Goal: Contribute content

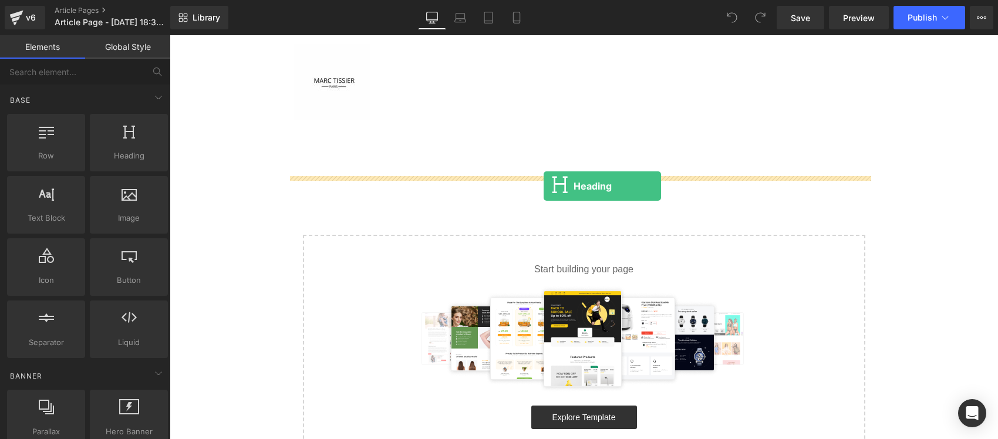
drag, startPoint x: 196, startPoint y: 160, endPoint x: 543, endPoint y: 186, distance: 348.3
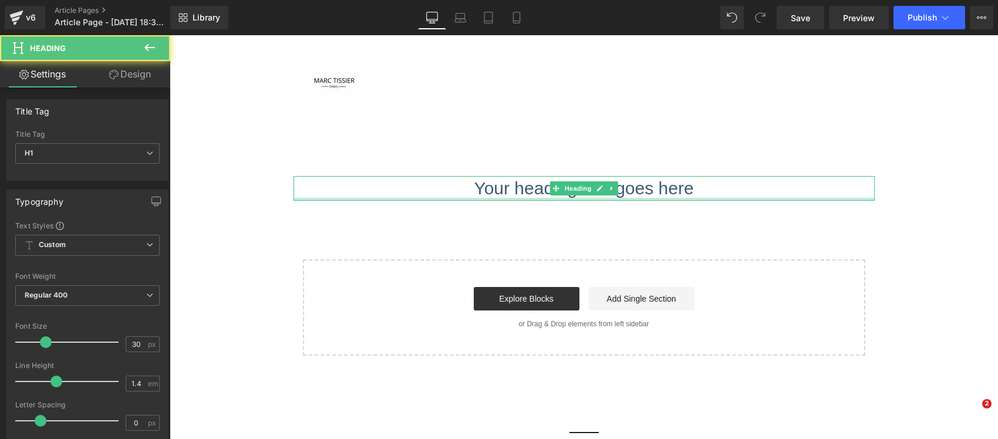
click at [474, 195] on h1 "Your heading text goes here" at bounding box center [583, 188] width 581 height 25
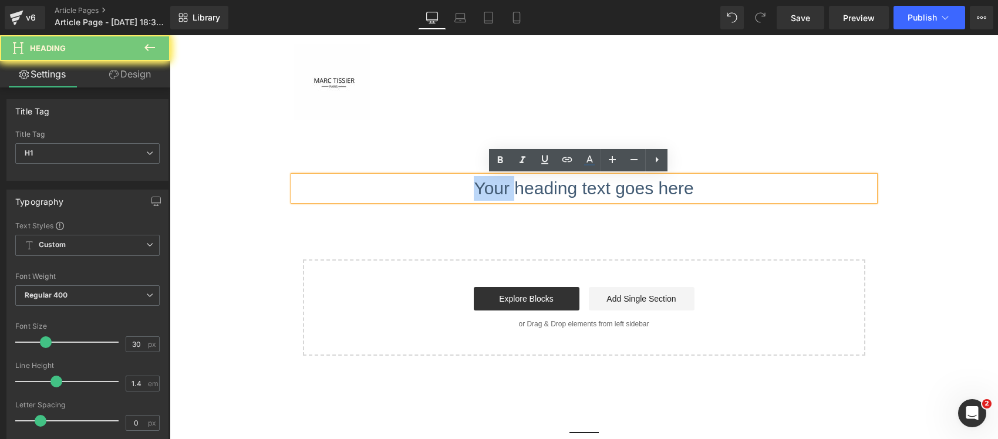
click at [474, 195] on h1 "Your heading text goes here" at bounding box center [583, 188] width 581 height 25
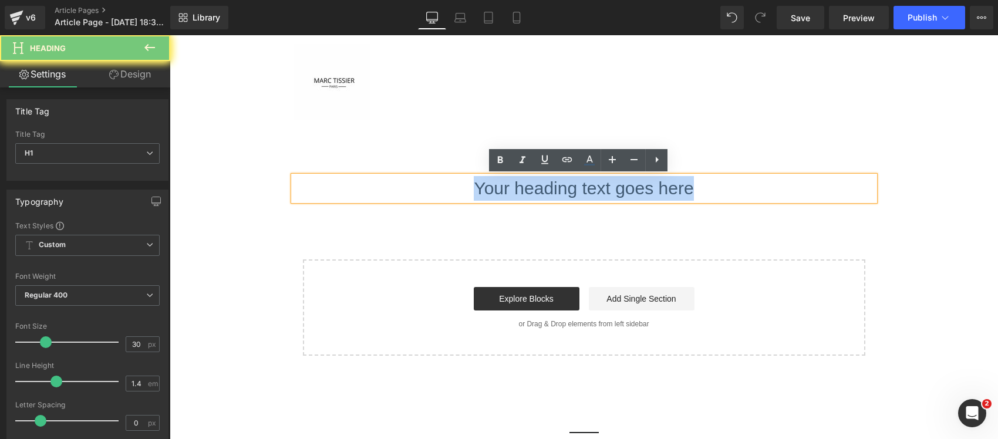
click at [474, 195] on h1 "Your heading text goes here" at bounding box center [583, 188] width 581 height 25
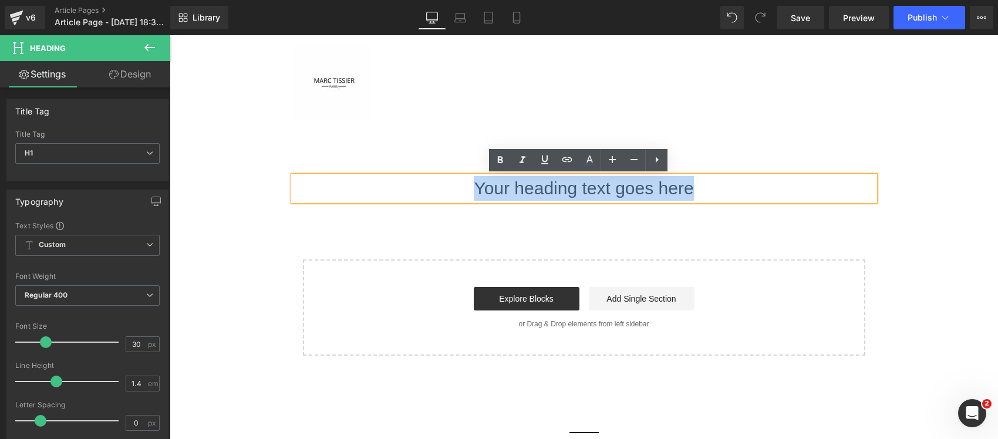
paste div
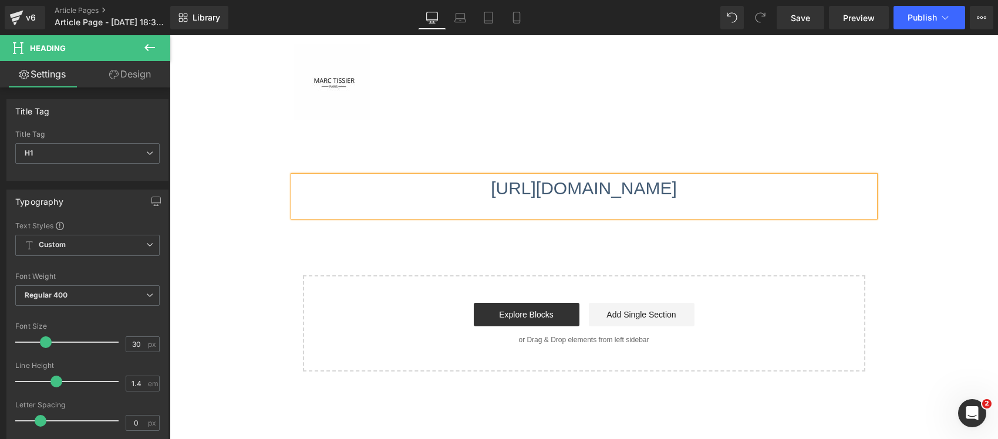
click at [248, 272] on main "https://marctissier.com/blogs/news-actualites/test-shopify-nativ Heading Select…" at bounding box center [584, 270] width 828 height 283
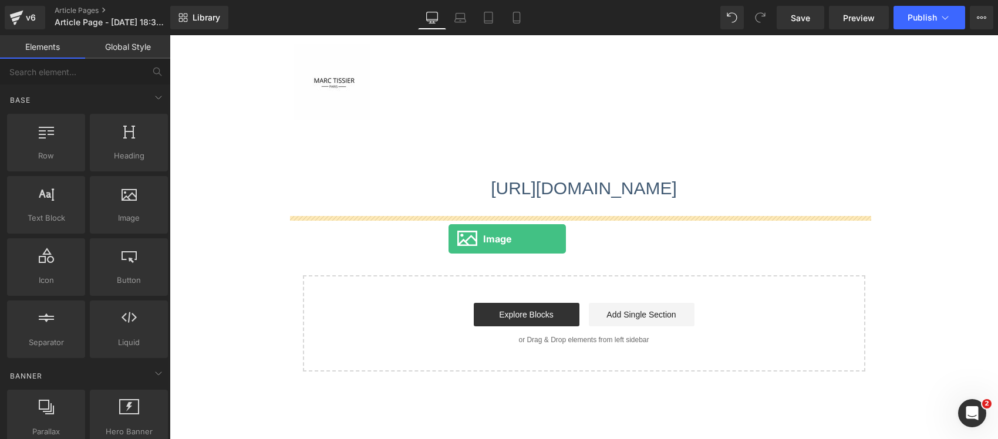
drag, startPoint x: 293, startPoint y: 251, endPoint x: 448, endPoint y: 239, distance: 155.4
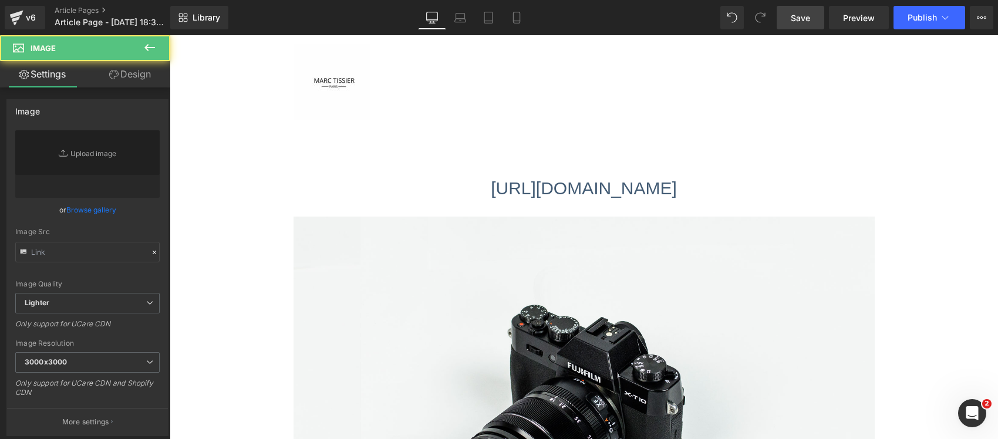
type input "//d1um8515vdn9kb.cloudfront.net/images/parallax.jpg"
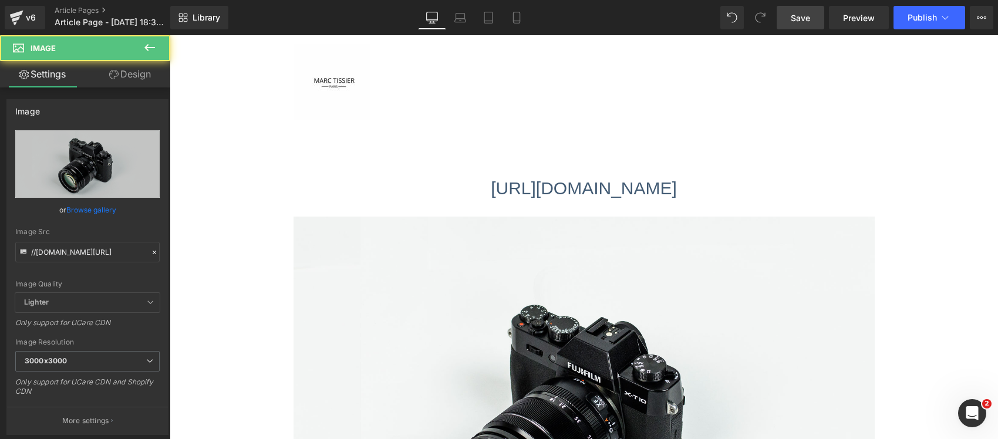
click at [804, 19] on span "Save" at bounding box center [799, 18] width 19 height 12
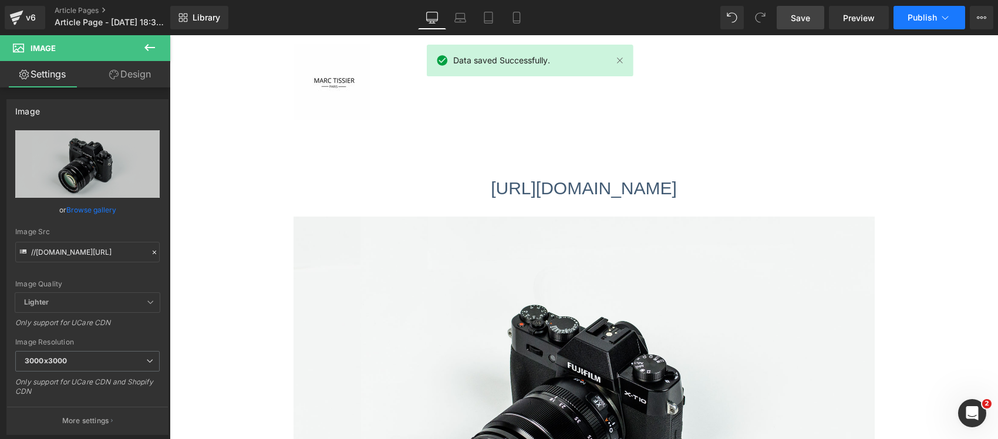
click at [936, 10] on button "Publish" at bounding box center [929, 17] width 72 height 23
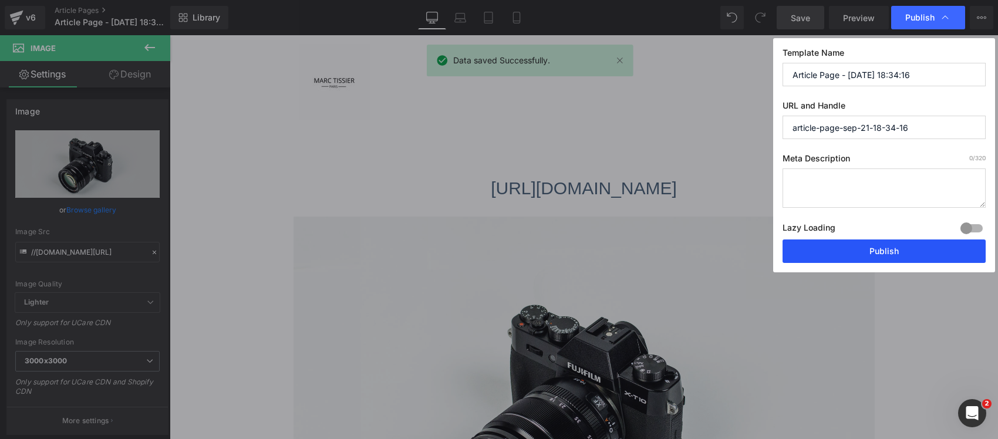
click at [919, 250] on button "Publish" at bounding box center [883, 250] width 203 height 23
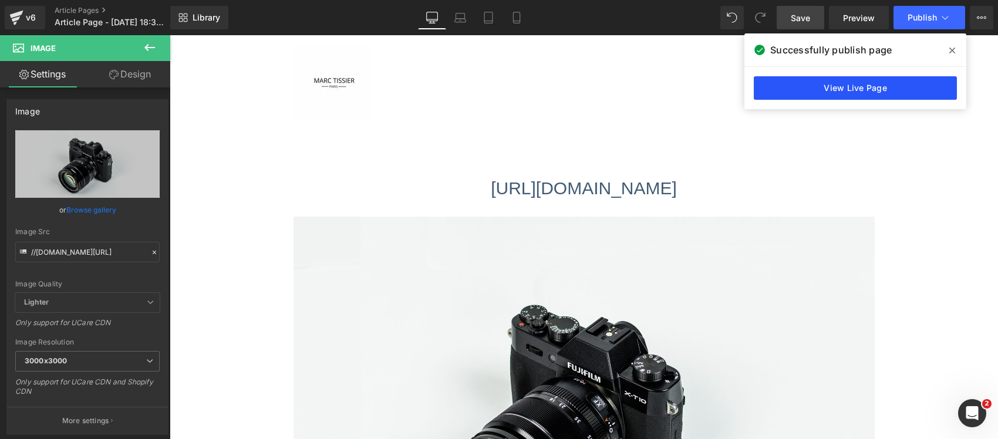
click at [775, 85] on link "View Live Page" at bounding box center [854, 87] width 203 height 23
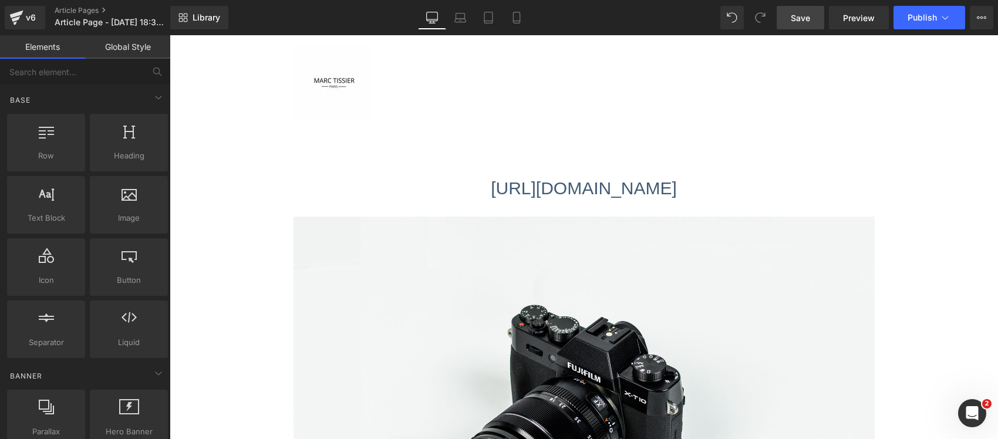
click at [798, 15] on span "Save" at bounding box center [799, 18] width 19 height 12
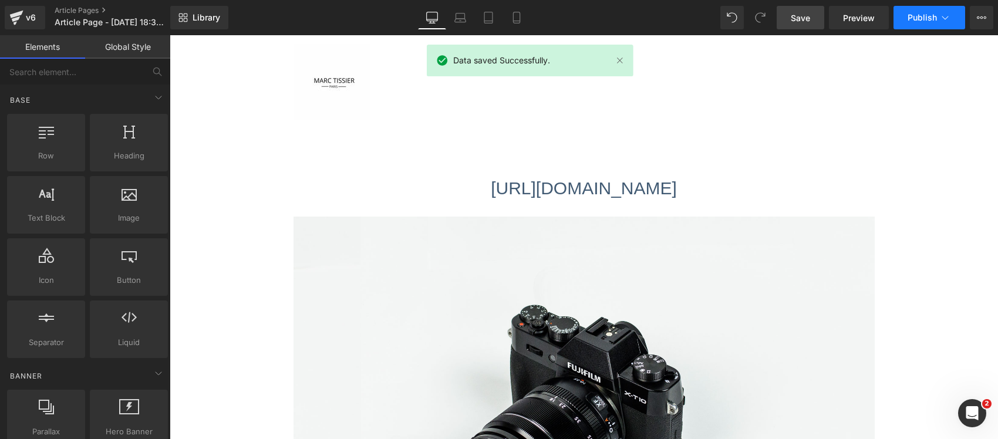
click at [921, 21] on span "Publish" at bounding box center [921, 17] width 29 height 9
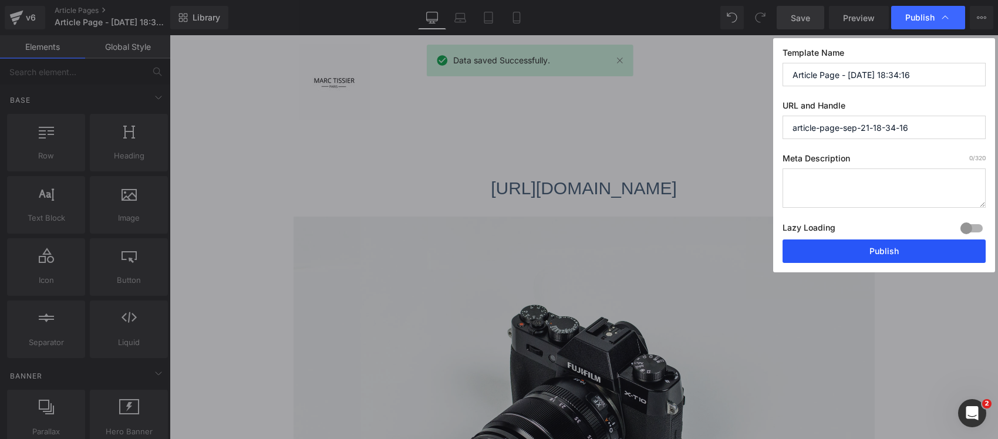
click at [833, 251] on button "Publish" at bounding box center [883, 250] width 203 height 23
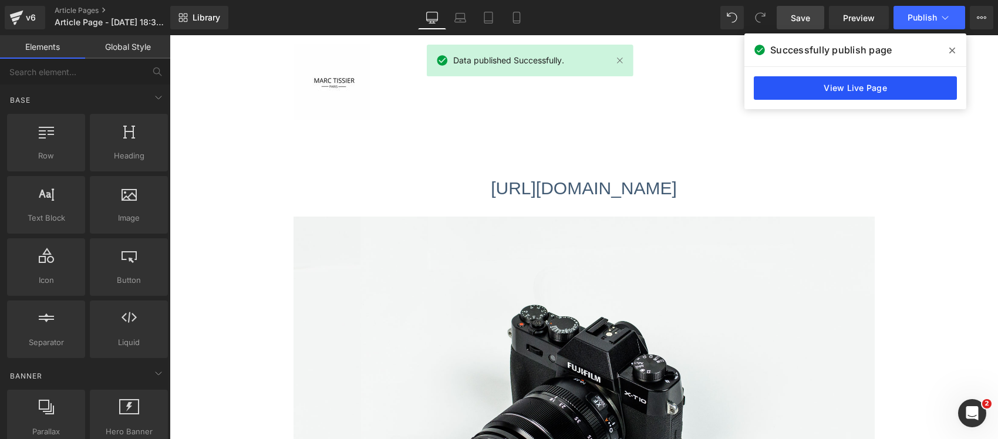
click at [820, 76] on link "View Live Page" at bounding box center [854, 87] width 203 height 23
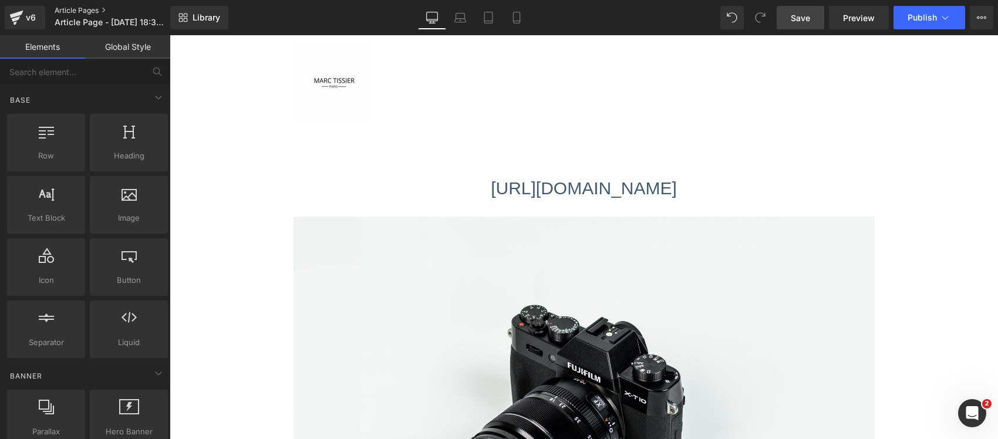
click at [80, 10] on link "Article Pages" at bounding box center [122, 10] width 135 height 9
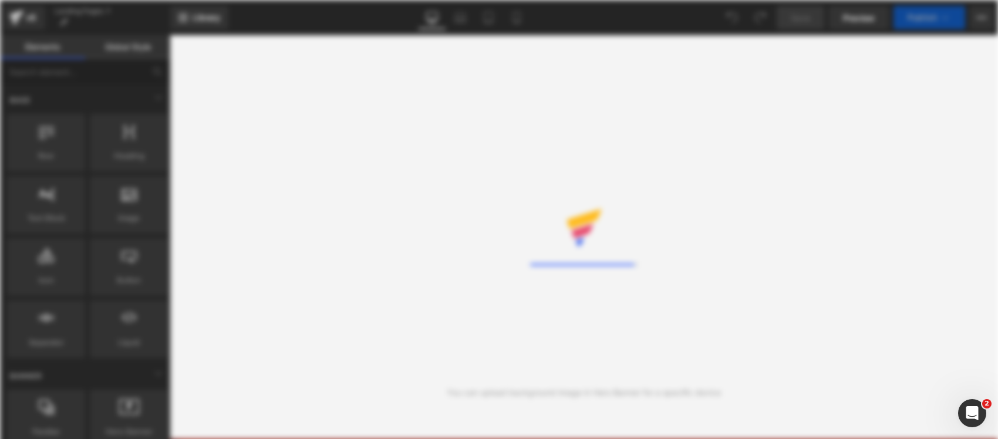
drag, startPoint x: 357, startPoint y: 150, endPoint x: 349, endPoint y: 163, distance: 15.0
click at [358, 151] on div "Rendering Content" at bounding box center [499, 219] width 998 height 439
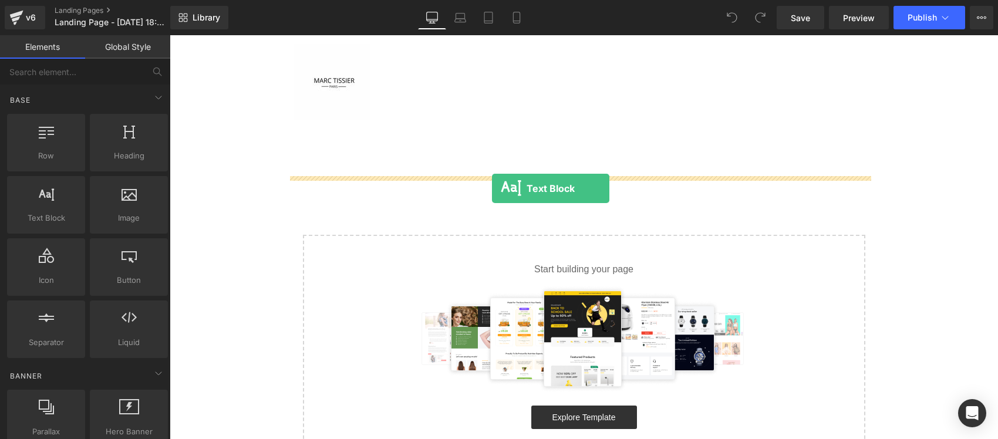
drag, startPoint x: 227, startPoint y: 248, endPoint x: 492, endPoint y: 188, distance: 271.3
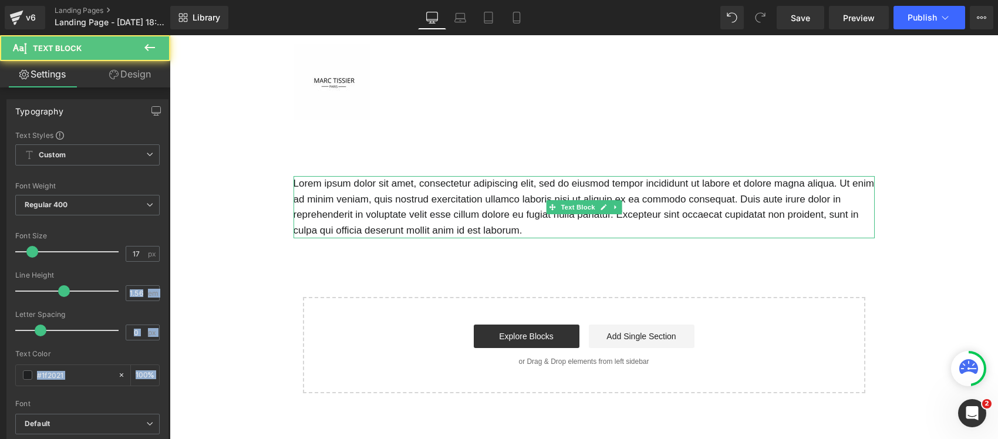
drag, startPoint x: 291, startPoint y: 319, endPoint x: 471, endPoint y: 232, distance: 199.7
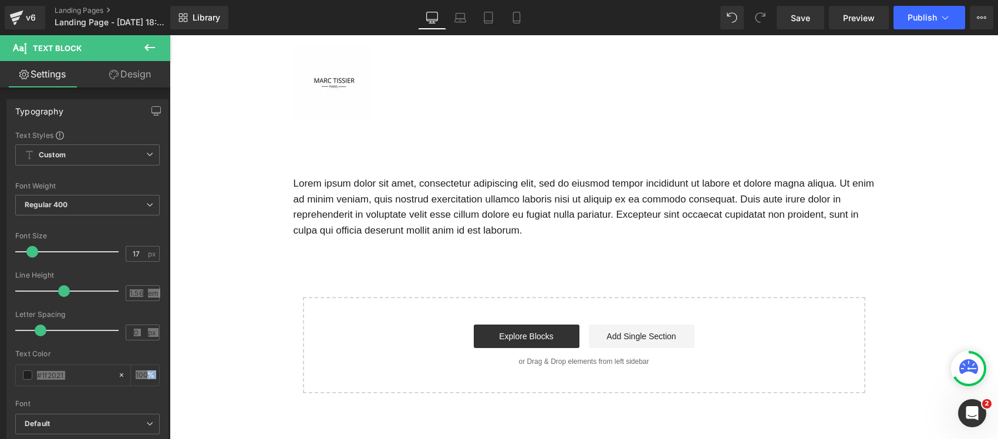
drag, startPoint x: 218, startPoint y: 180, endPoint x: 334, endPoint y: 219, distance: 122.5
click at [218, 180] on main "Lorem ipsum dolor sit amet, consectetur adipiscing elit, sed do eiusmod tempor …" at bounding box center [584, 281] width 828 height 305
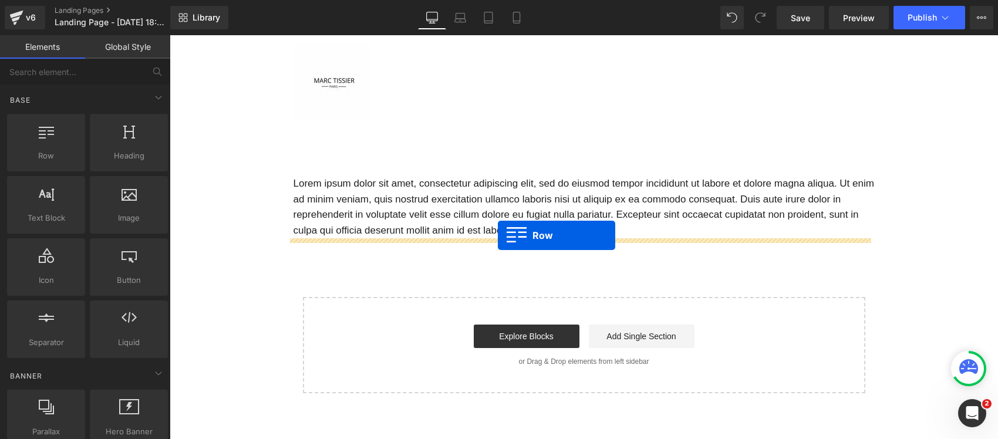
drag, startPoint x: 230, startPoint y: 182, endPoint x: 498, endPoint y: 235, distance: 272.8
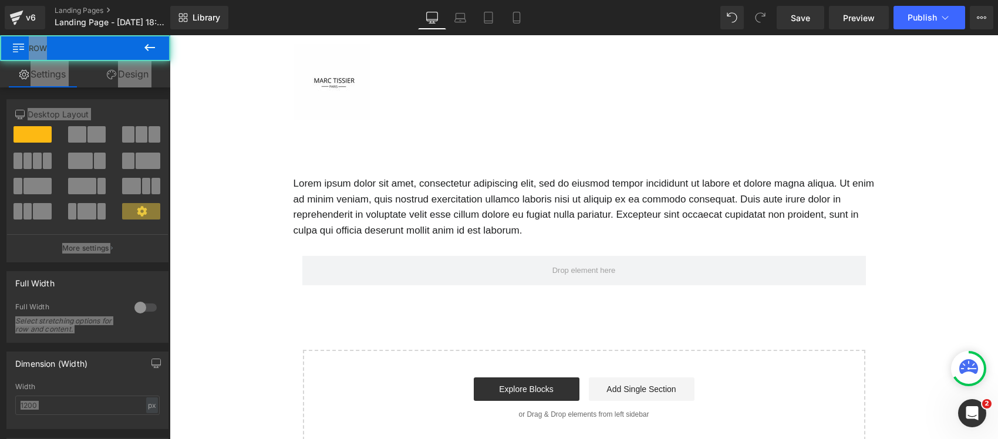
click at [193, 185] on main "Lorem ipsum dolor sit amet, consectetur adipiscing elit, sed do eiusmod tempor …" at bounding box center [584, 308] width 828 height 358
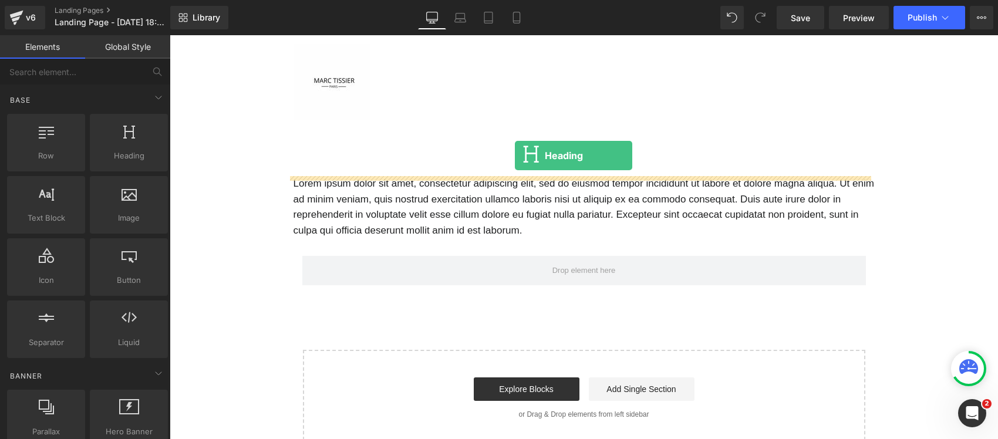
drag, startPoint x: 292, startPoint y: 180, endPoint x: 515, endPoint y: 155, distance: 224.3
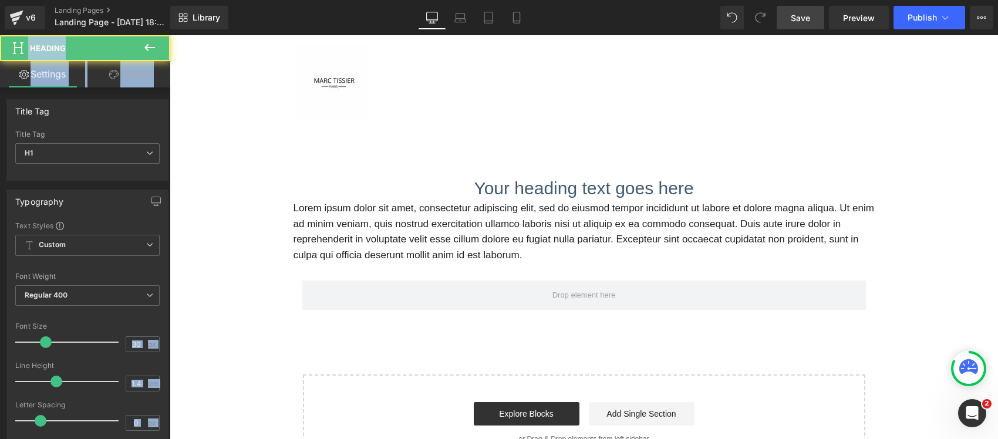
click at [796, 21] on span "Save" at bounding box center [799, 18] width 19 height 12
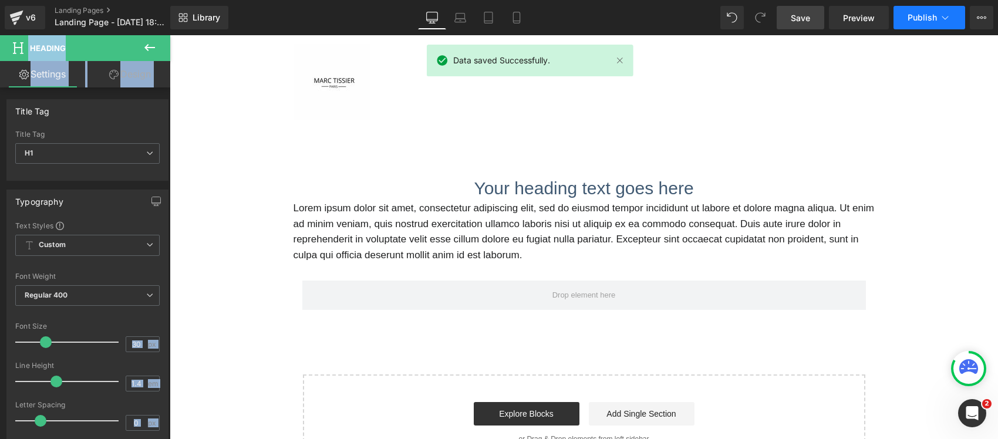
click at [934, 19] on span "Publish" at bounding box center [921, 17] width 29 height 9
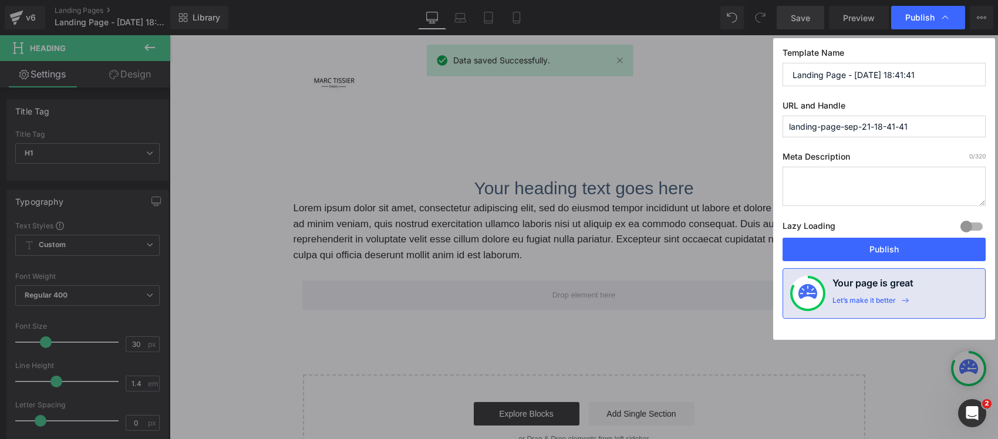
click at [867, 127] on input "landing-page-sep-21-18-41-41" at bounding box center [883, 127] width 203 height 22
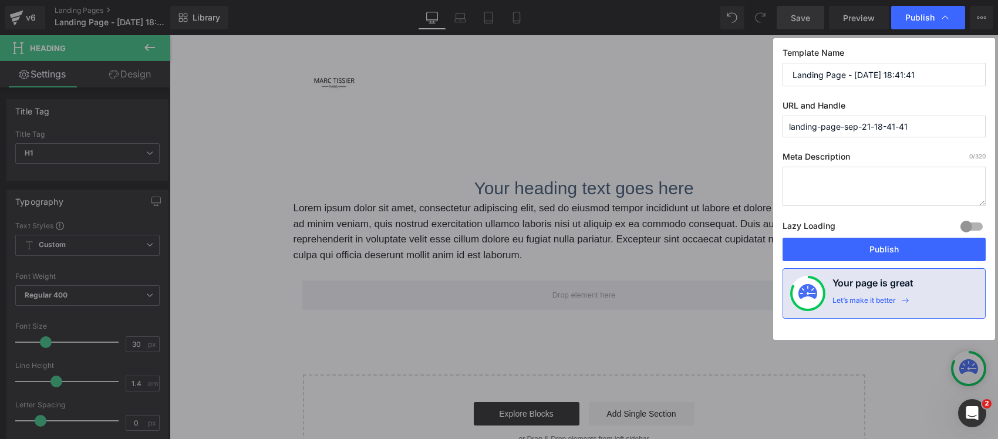
click at [849, 192] on textarea at bounding box center [883, 186] width 203 height 39
paste textarea "landing-page-sep-21-18-41-41"
type textarea "landing-page-sep-21-18-41-41"
click at [870, 245] on button "Publish" at bounding box center [883, 249] width 203 height 23
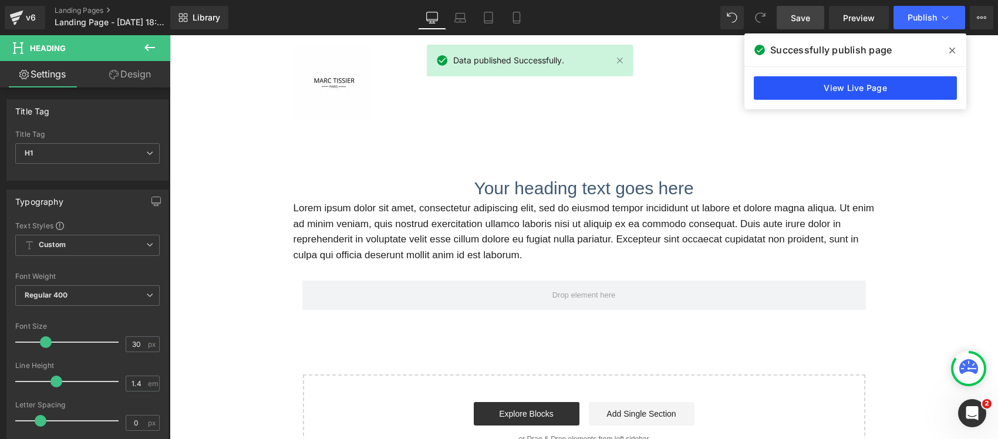
click at [867, 83] on link "View Live Page" at bounding box center [854, 87] width 203 height 23
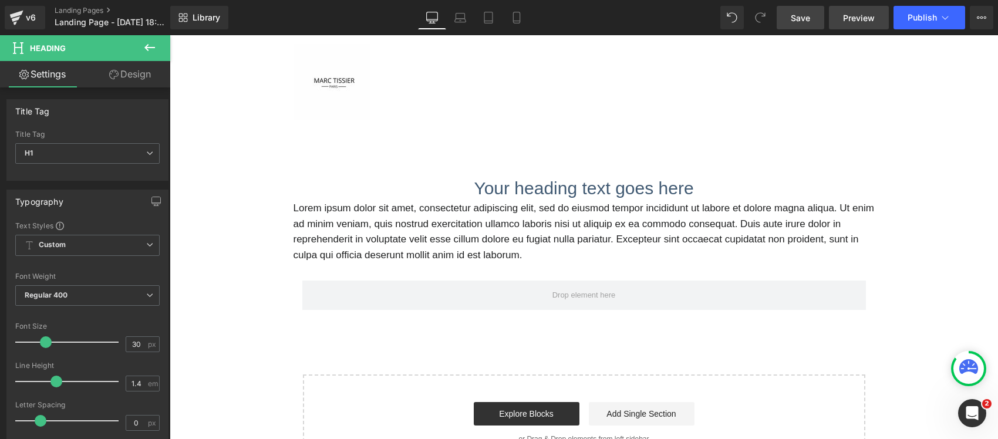
click at [848, 22] on span "Preview" at bounding box center [859, 18] width 32 height 12
click at [94, 4] on div "v6 Landing Pages Landing Page - Sep 21, 18:41:41" at bounding box center [85, 17] width 170 height 35
click at [97, 8] on link "Landing Pages" at bounding box center [122, 10] width 135 height 9
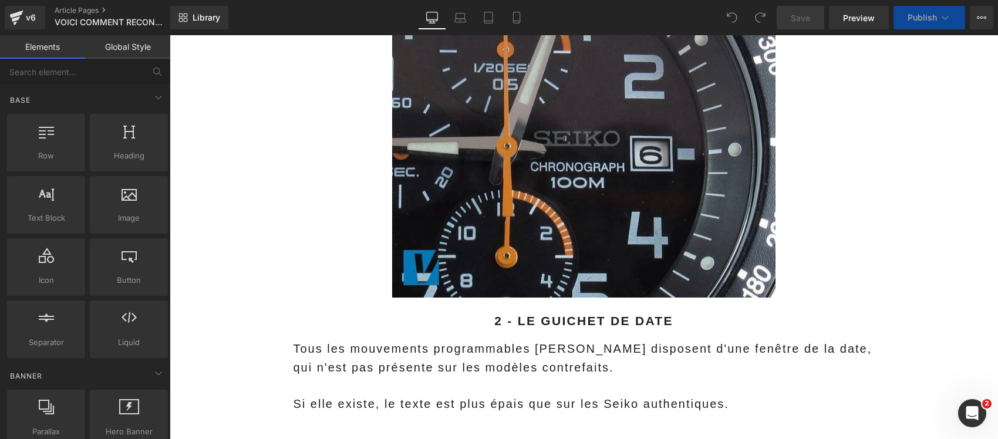
scroll to position [2274, 0]
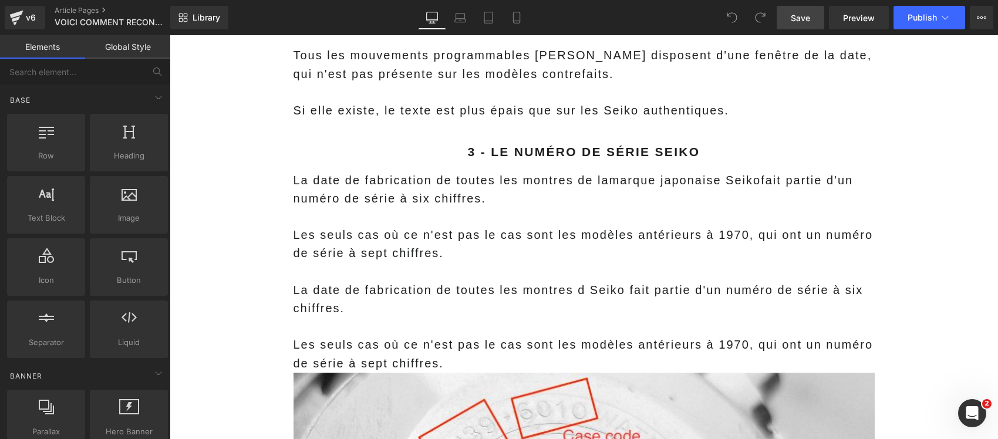
click at [809, 18] on span "Save" at bounding box center [799, 18] width 19 height 12
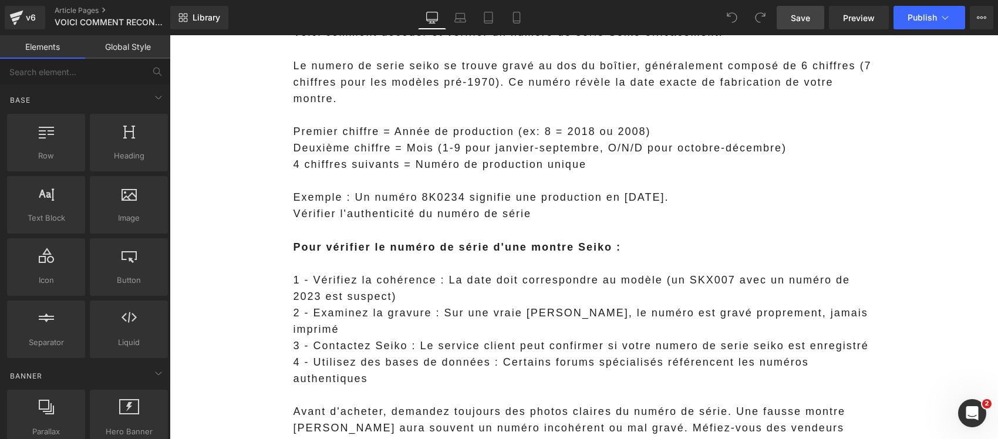
scroll to position [5057, 0]
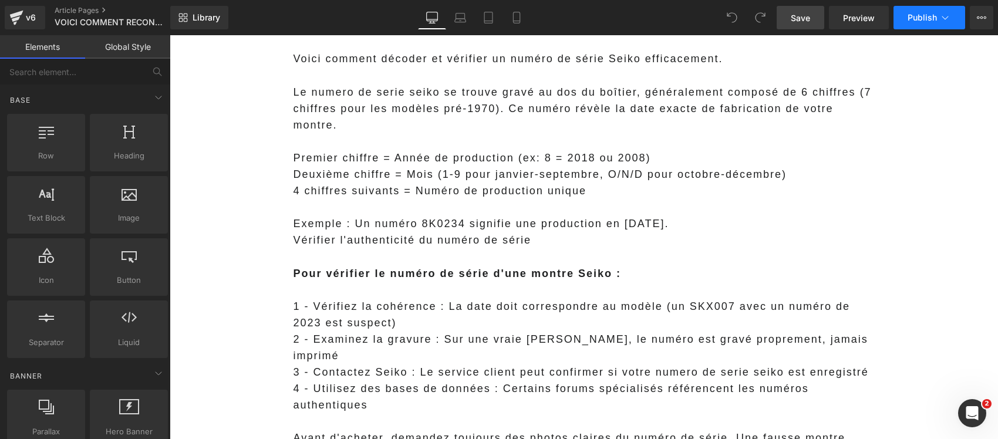
click at [925, 18] on span "Publish" at bounding box center [921, 17] width 29 height 9
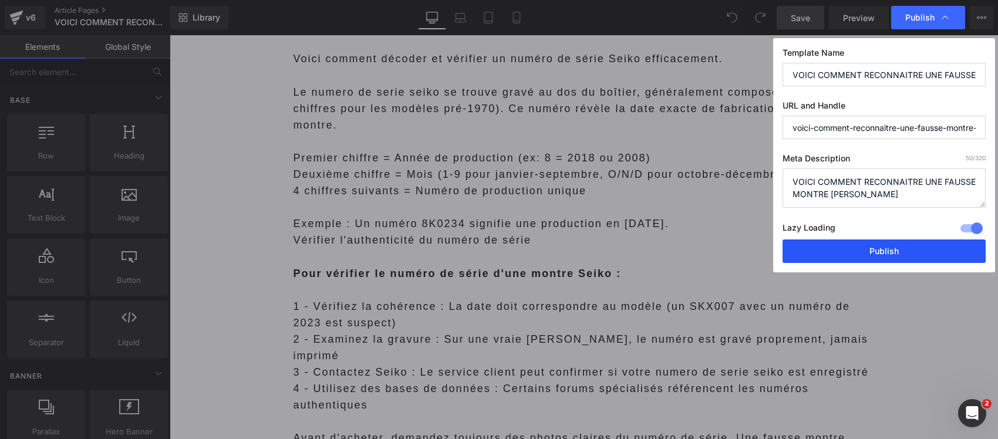
click at [879, 253] on button "Publish" at bounding box center [883, 250] width 203 height 23
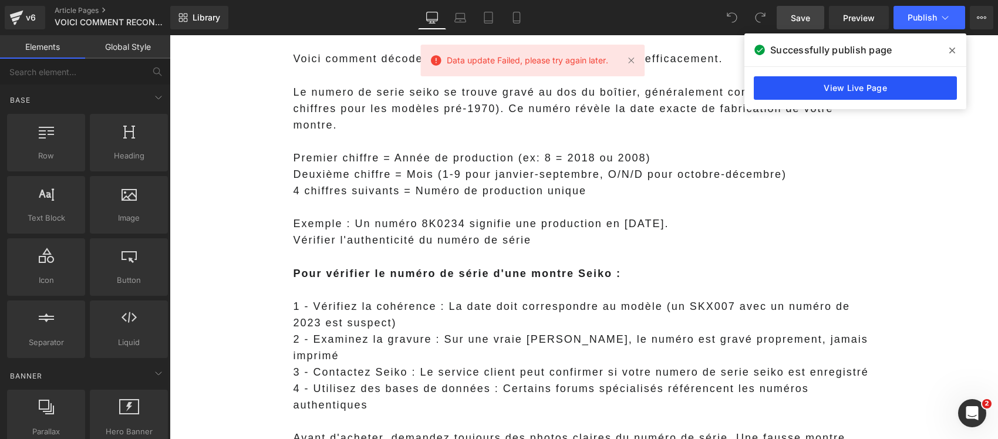
click at [882, 91] on link "View Live Page" at bounding box center [854, 87] width 203 height 23
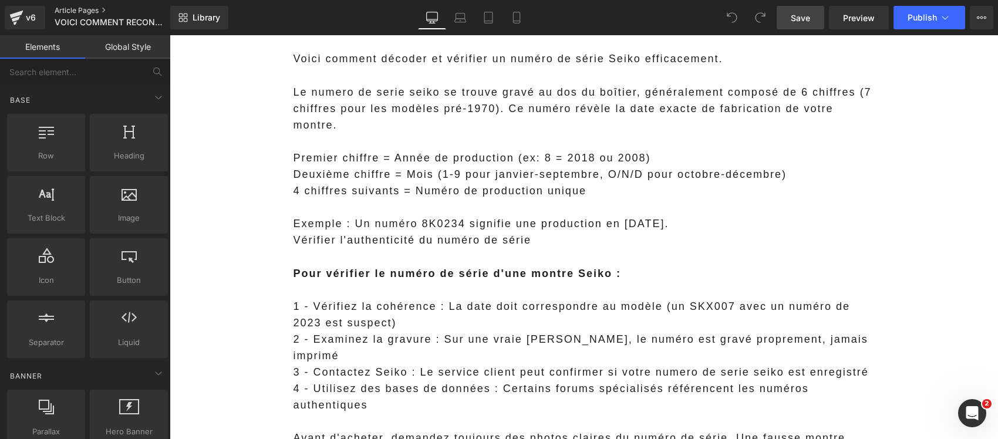
click at [92, 6] on link "Article Pages" at bounding box center [122, 10] width 135 height 9
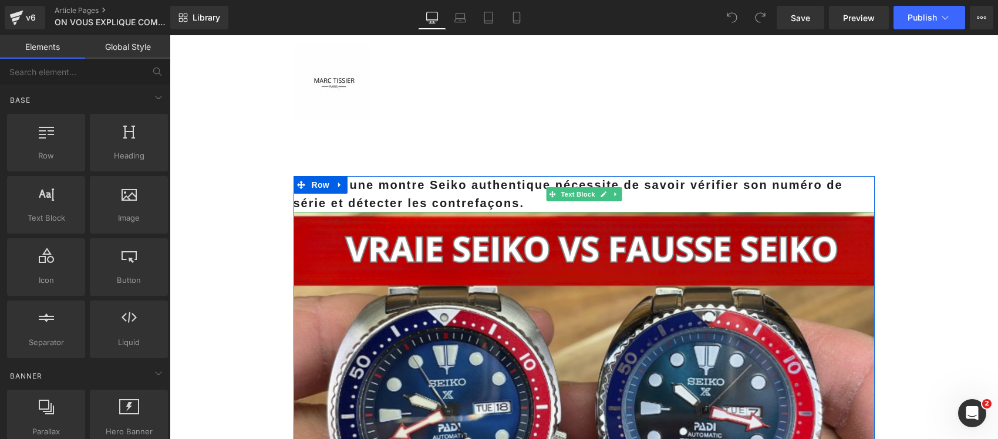
click at [539, 204] on p "Acheter une montre Seiko authentique nécessite de savoir vérifier son numéro de…" at bounding box center [583, 194] width 581 height 36
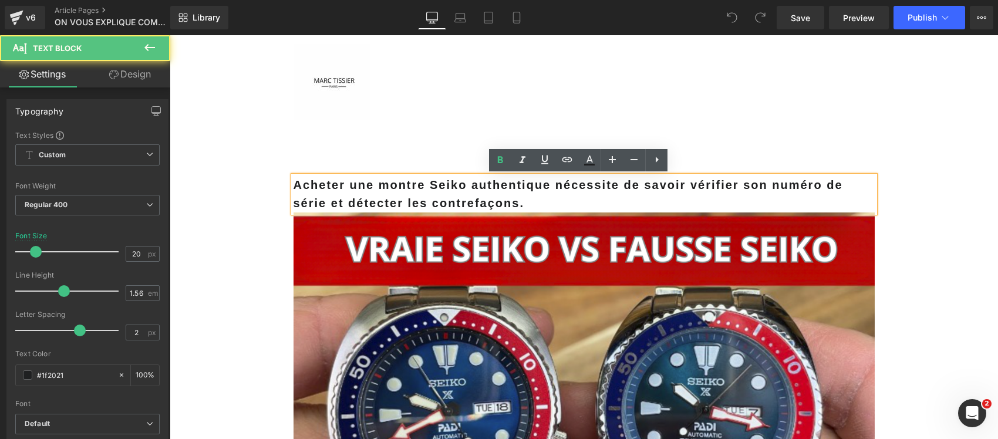
click at [516, 198] on p "Acheter une montre Seiko authentique nécessite de savoir vérifier son numéro de…" at bounding box center [583, 194] width 581 height 36
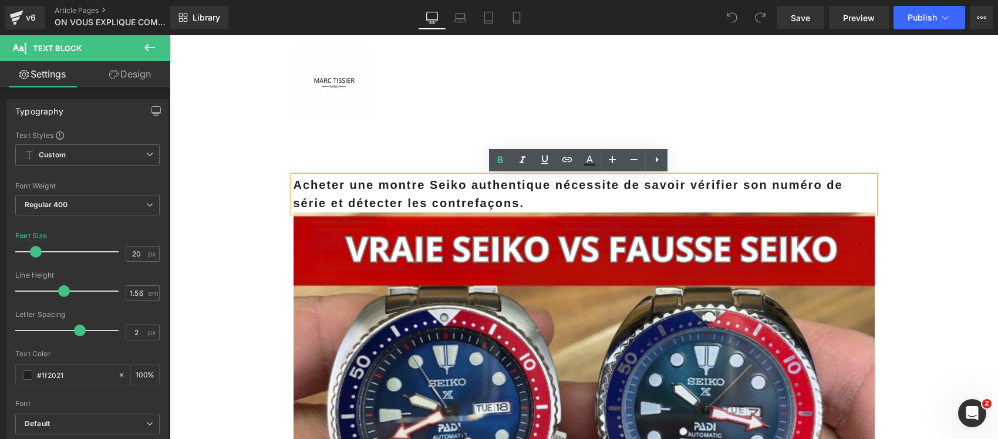
click at [458, 204] on b "Acheter une montre Seiko authentique nécessite de savoir vérifier son numéro de…" at bounding box center [567, 193] width 549 height 31
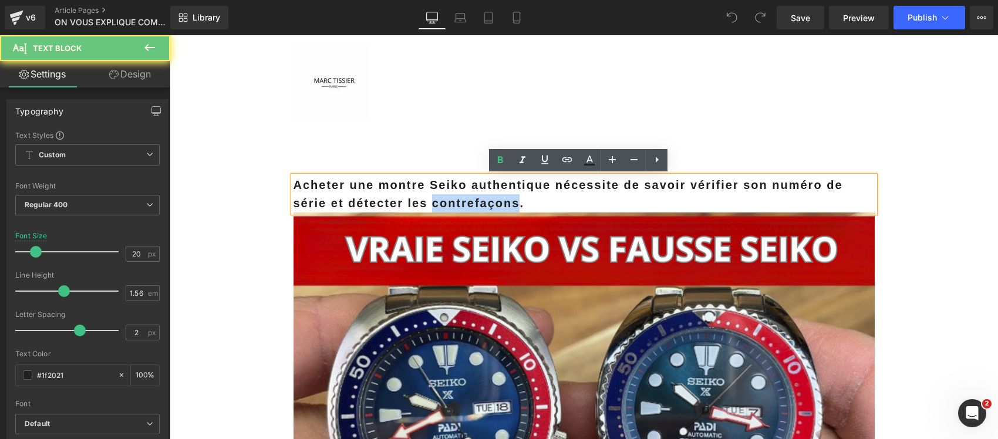
click at [458, 204] on b "Acheter une montre Seiko authentique nécessite de savoir vérifier son numéro de…" at bounding box center [567, 193] width 549 height 31
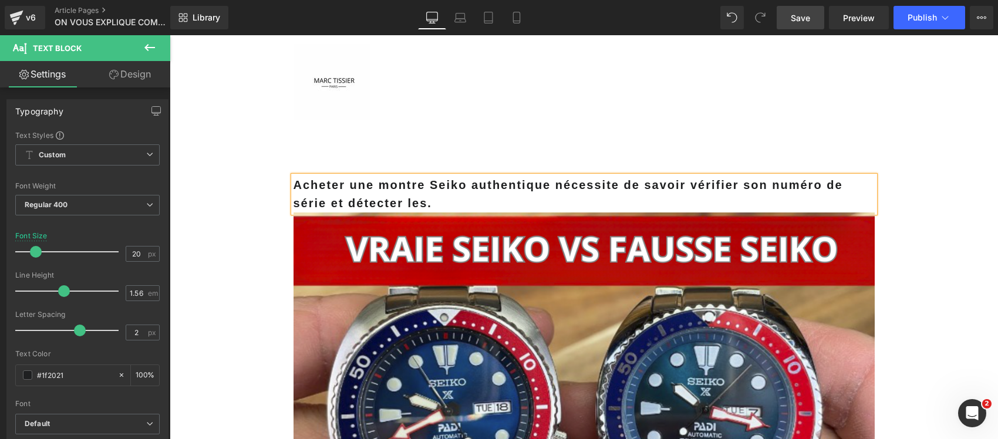
click at [804, 13] on span "Save" at bounding box center [799, 18] width 19 height 12
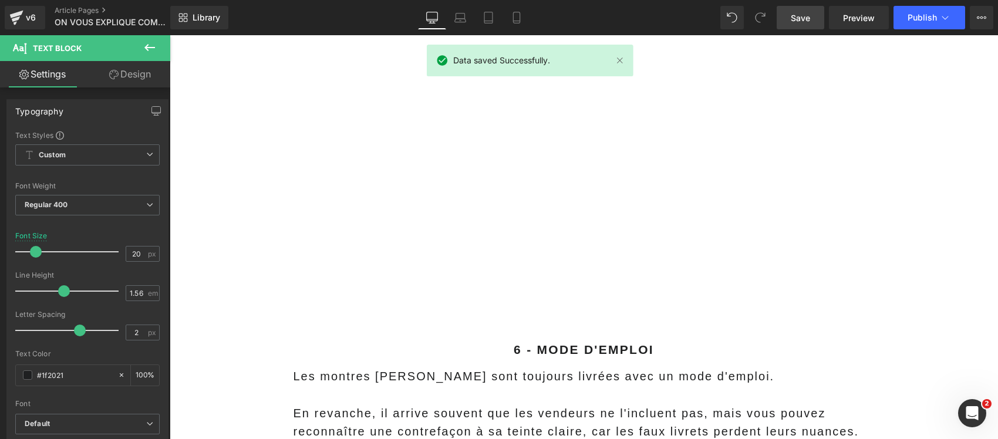
scroll to position [4254, 0]
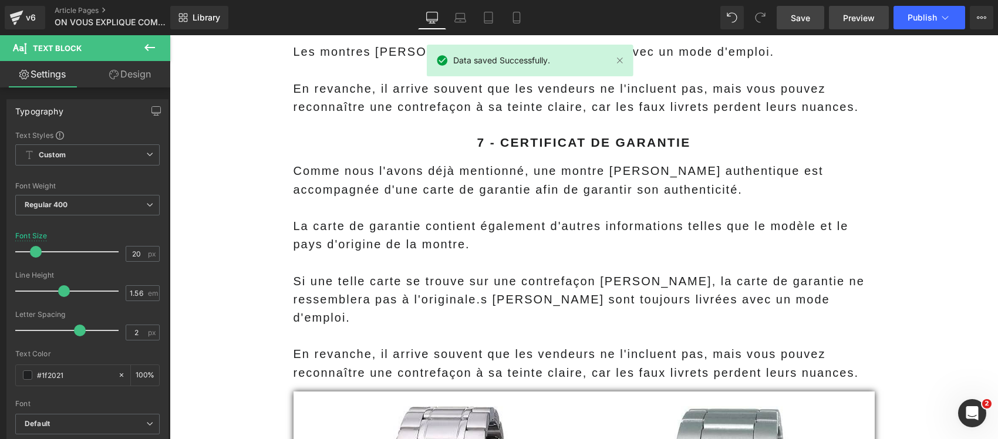
click at [847, 22] on span "Preview" at bounding box center [859, 18] width 32 height 12
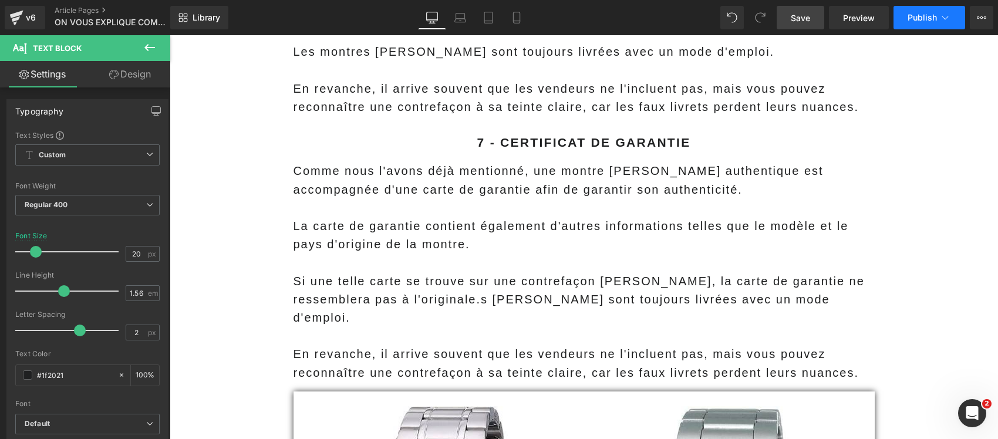
click at [939, 19] on icon at bounding box center [945, 18] width 12 height 12
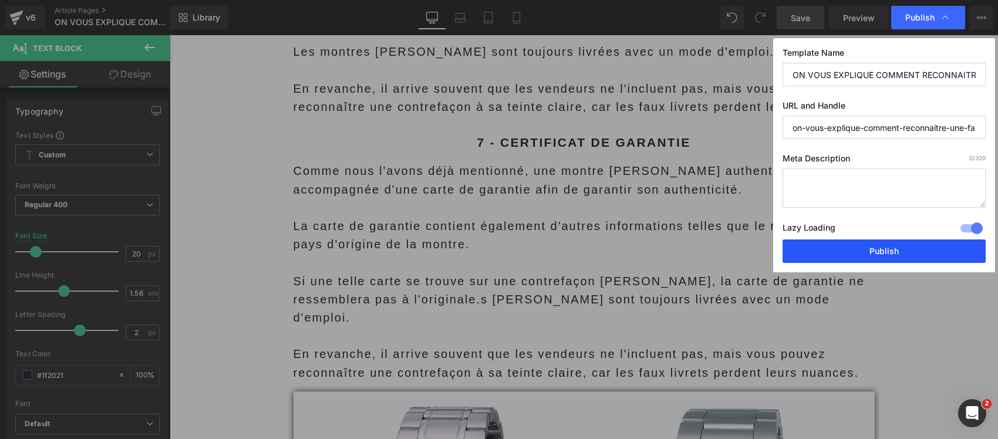
click at [899, 256] on button "Publish" at bounding box center [883, 250] width 203 height 23
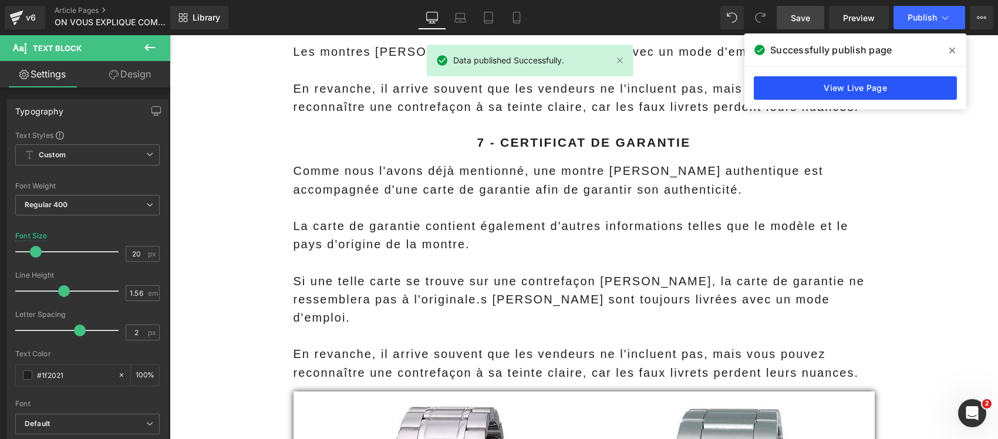
click at [840, 89] on link "View Live Page" at bounding box center [854, 87] width 203 height 23
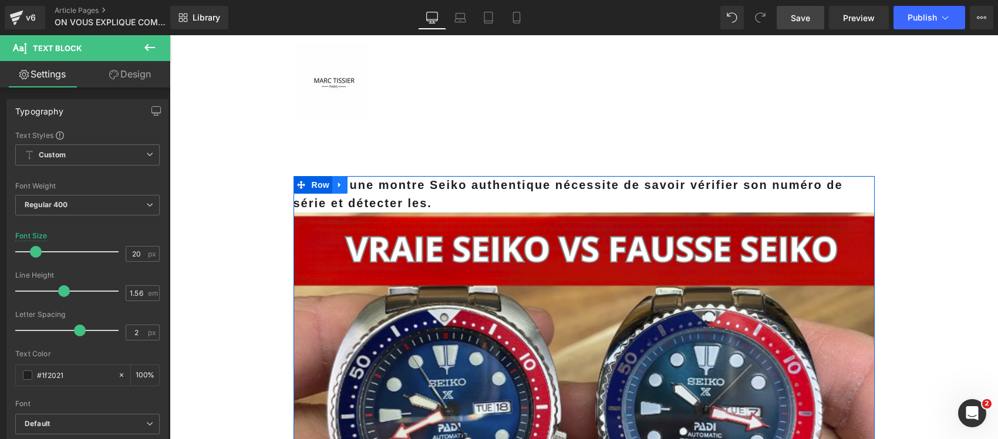
click at [334, 192] on link at bounding box center [339, 185] width 15 height 18
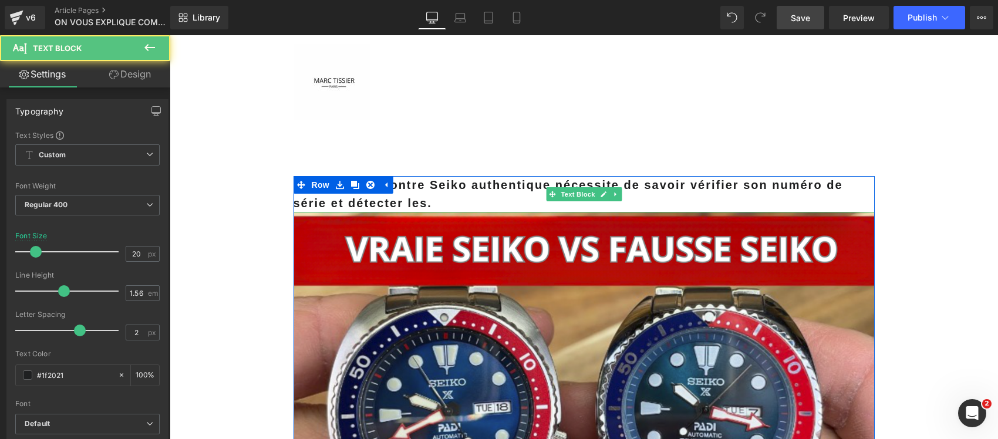
click at [421, 194] on p "Acheter une montre Seiko authentique nécessite de savoir vérifier son numéro de…" at bounding box center [583, 194] width 581 height 36
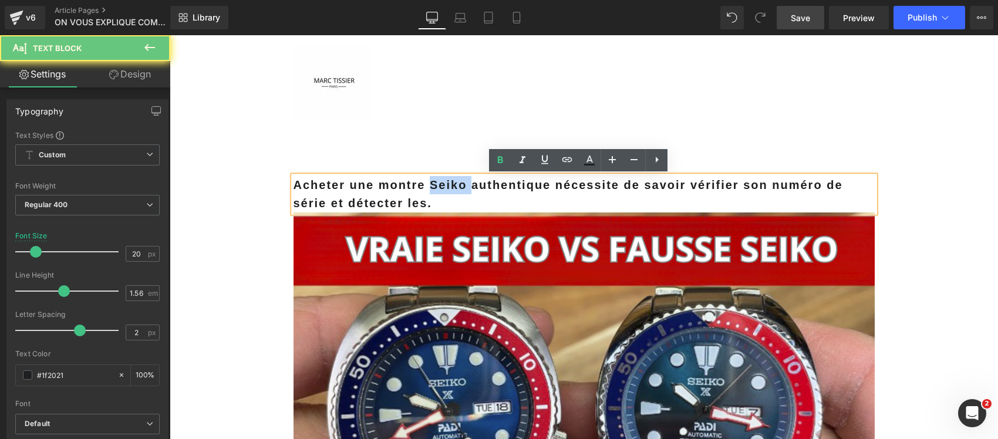
click at [421, 194] on p "Acheter une montre Seiko authentique nécessite de savoir vérifier son numéro de…" at bounding box center [583, 194] width 581 height 36
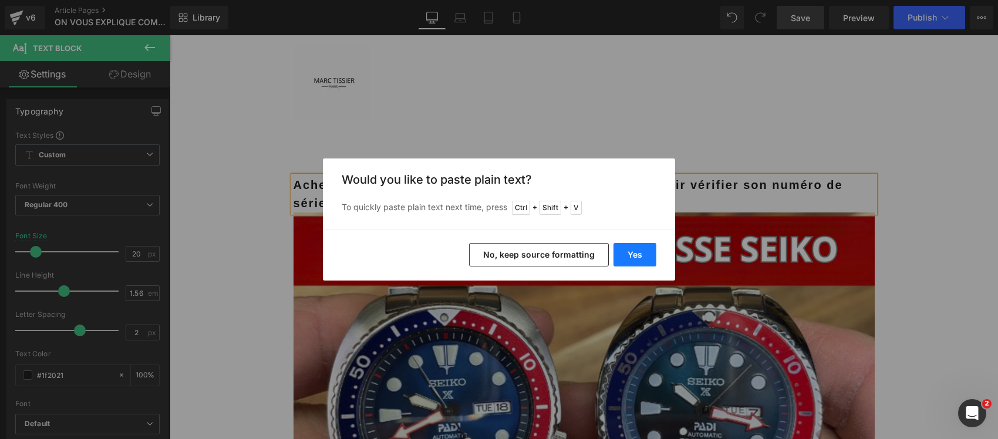
drag, startPoint x: 641, startPoint y: 251, endPoint x: 378, endPoint y: 201, distance: 267.6
click at [641, 251] on button "Yes" at bounding box center [634, 254] width 43 height 23
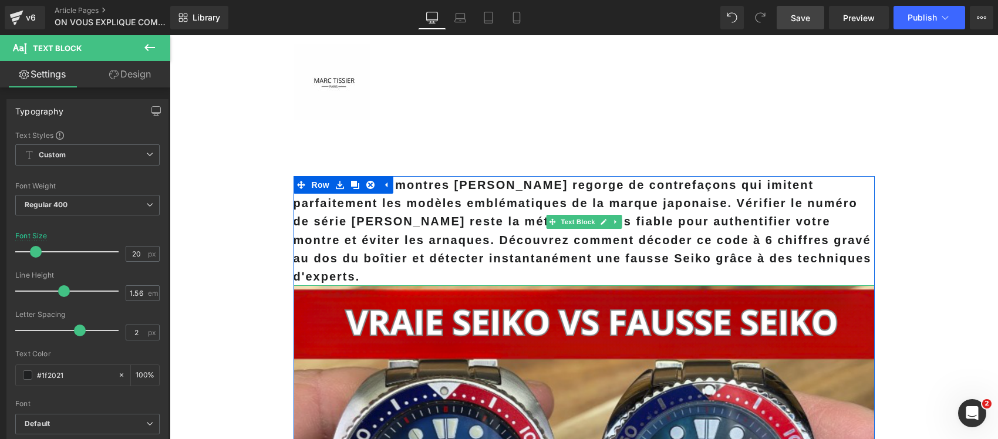
click at [488, 218] on b "Le marché des montres Seiko regorge de contrefaçons qui imitent parfaitement le…" at bounding box center [582, 230] width 578 height 104
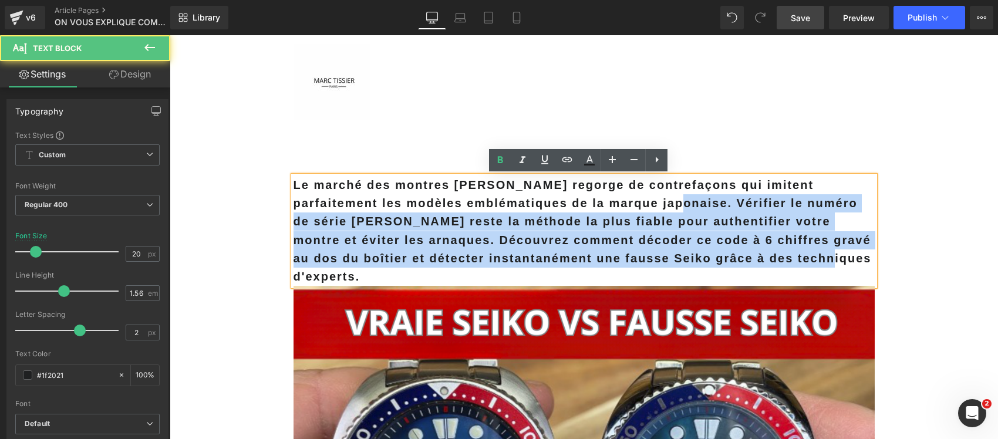
drag, startPoint x: 665, startPoint y: 231, endPoint x: 782, endPoint y: 265, distance: 122.4
click at [782, 265] on p "Le marché des montres Seiko regorge de contrefaçons qui imitent parfaitement le…" at bounding box center [583, 231] width 581 height 110
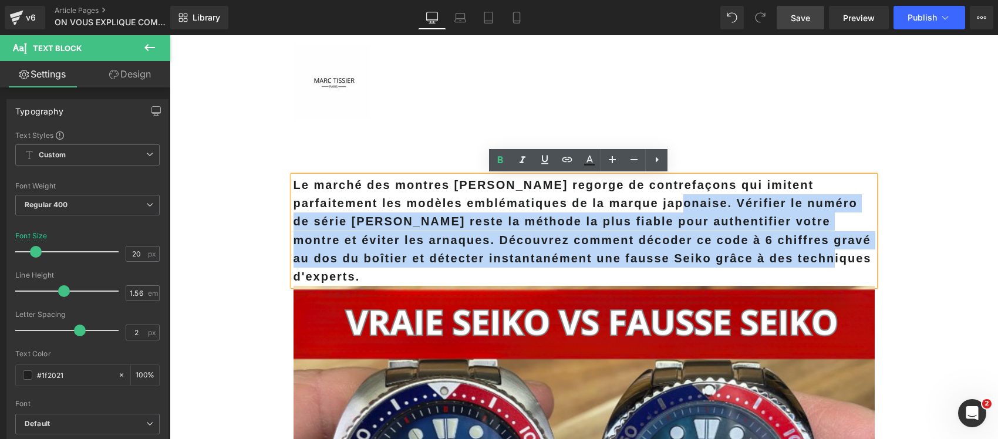
copy b "Vérifier le numéro de série [PERSON_NAME] reste la méthode la plus fiable pour …"
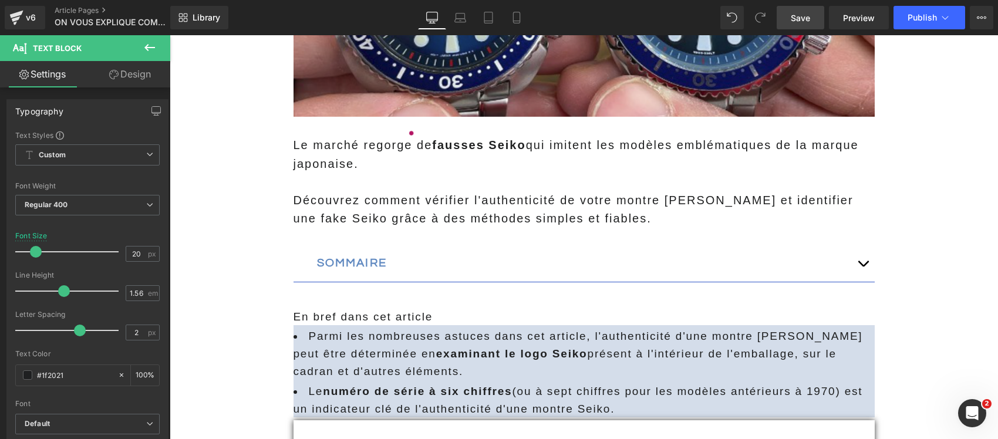
scroll to position [440, 0]
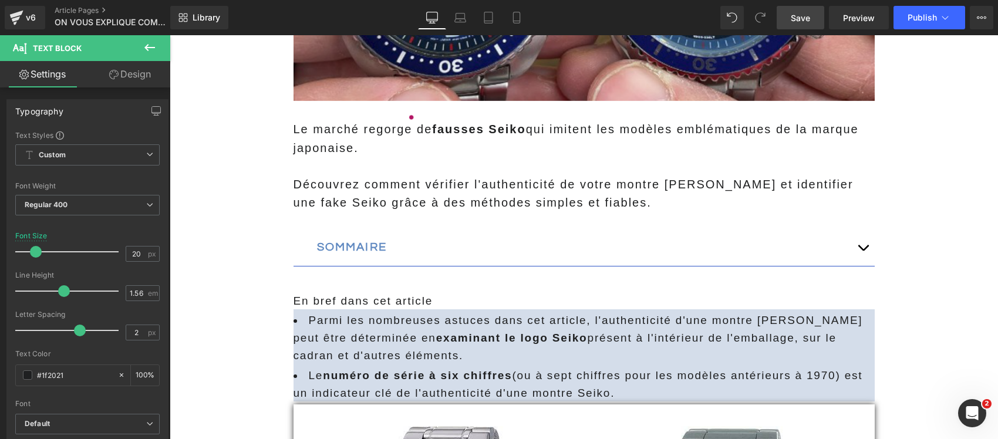
click at [407, 188] on span "Découvrez comment vérifier l'authenticité de votre montre [PERSON_NAME] et iden…" at bounding box center [573, 193] width 560 height 31
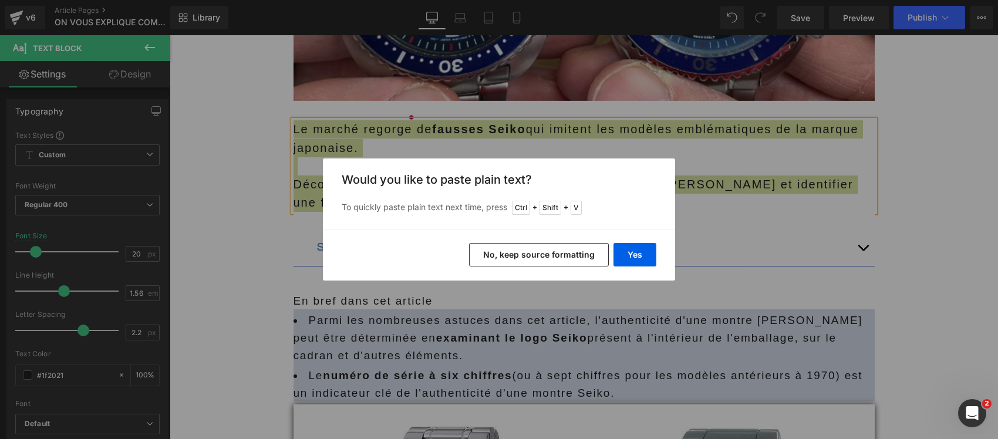
click at [556, 249] on button "No, keep source formatting" at bounding box center [539, 254] width 140 height 23
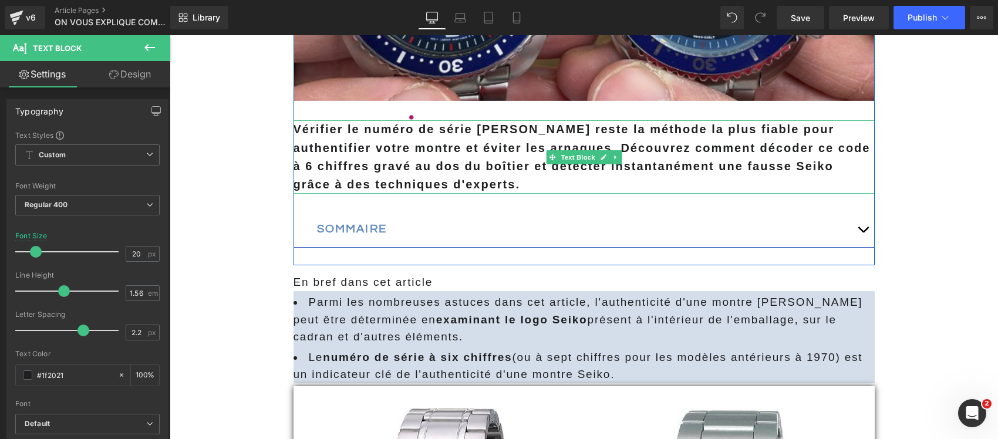
click at [667, 145] on span "Vérifier le numéro de série [PERSON_NAME] reste la méthode la plus fiable pour …" at bounding box center [581, 157] width 577 height 68
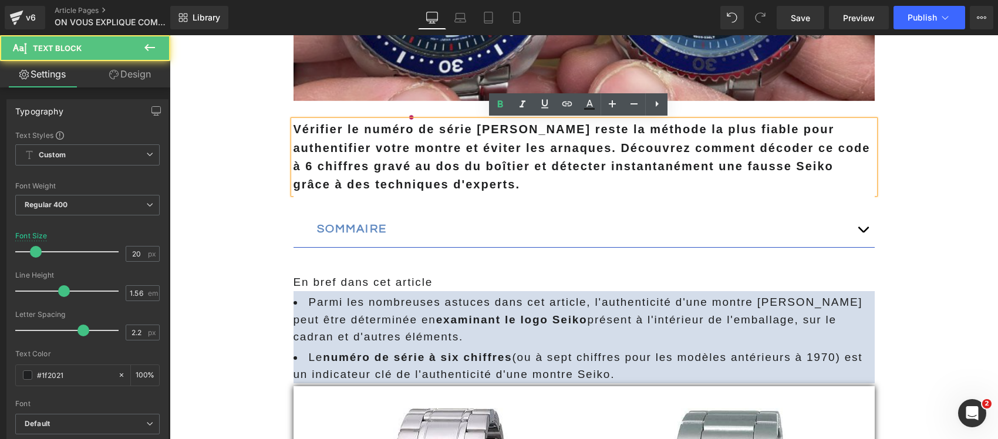
click at [532, 145] on span "Vérifier le numéro de série [PERSON_NAME] reste la méthode la plus fiable pour …" at bounding box center [581, 157] width 577 height 68
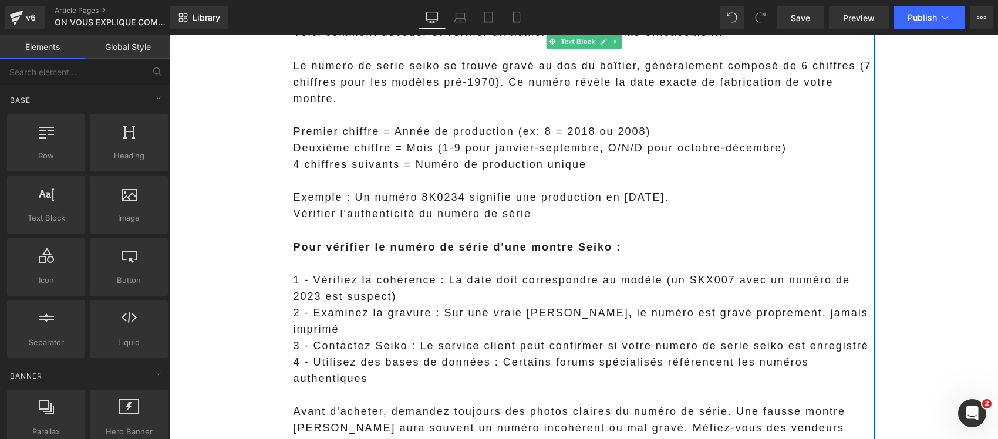
scroll to position [5134, 0]
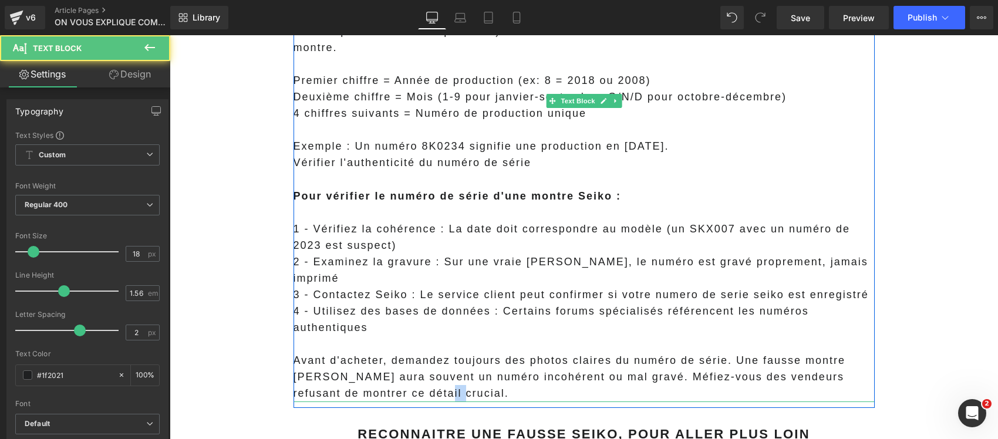
drag, startPoint x: 452, startPoint y: 322, endPoint x: 424, endPoint y: 313, distance: 30.1
click at [422, 352] on p "Avant d'acheter, demandez toujours des photos claires du numéro de série. Une f…" at bounding box center [583, 376] width 581 height 49
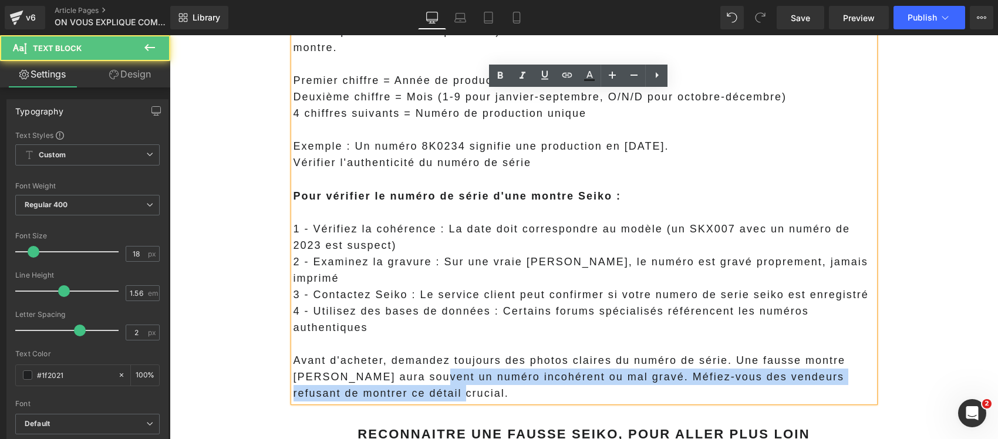
click at [424, 354] on span "Avant d'acheter, demandez toujours des photos claires du numéro de série. Une f…" at bounding box center [569, 376] width 552 height 45
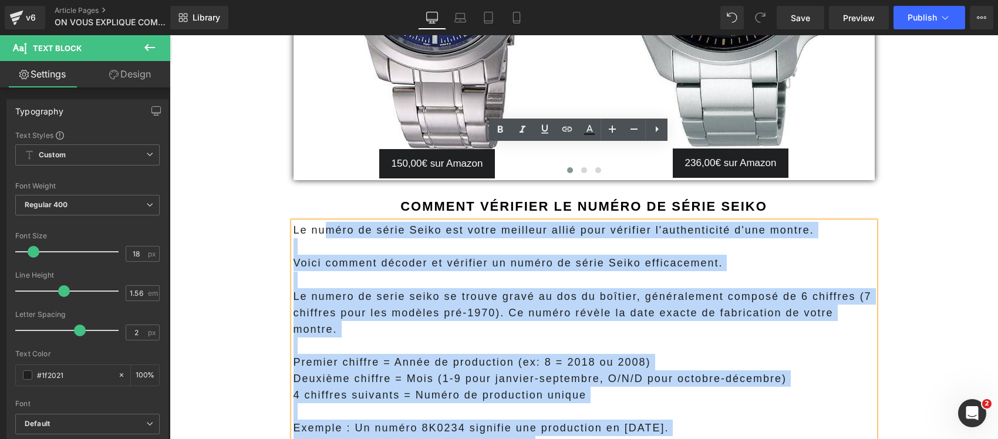
scroll to position [4806, 0]
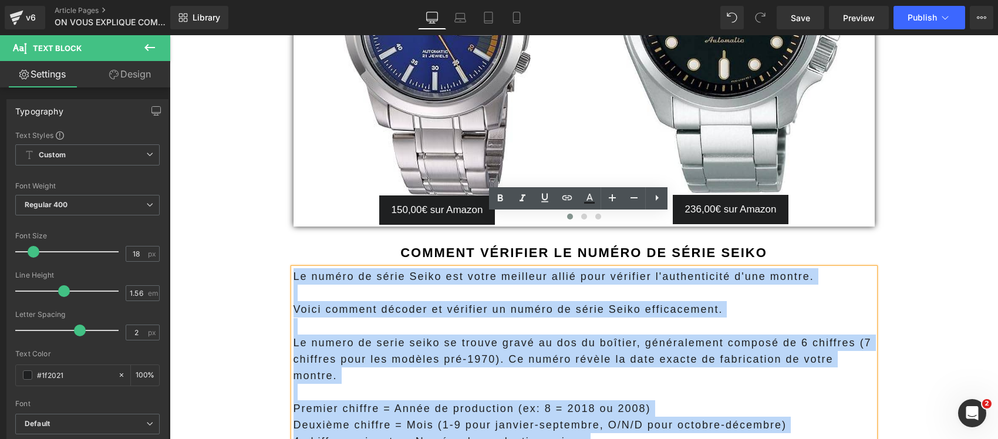
drag, startPoint x: 445, startPoint y: 323, endPoint x: 241, endPoint y: 117, distance: 289.6
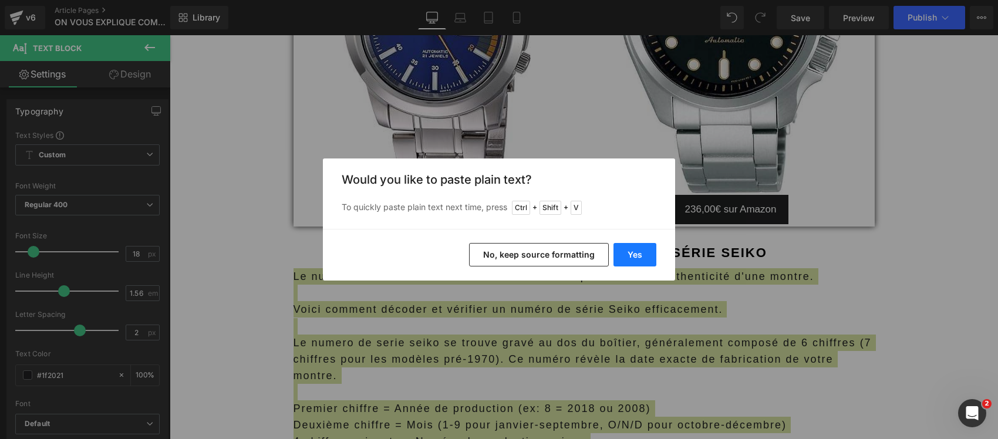
click at [647, 251] on button "Yes" at bounding box center [634, 254] width 43 height 23
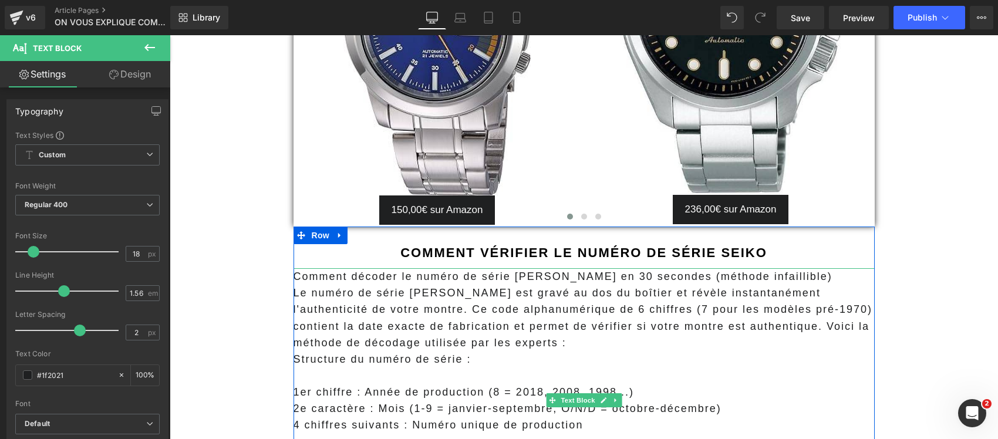
click at [516, 268] on p "Comment décoder le numéro de série [PERSON_NAME] en 30 secondes (méthode infail…" at bounding box center [583, 276] width 581 height 16
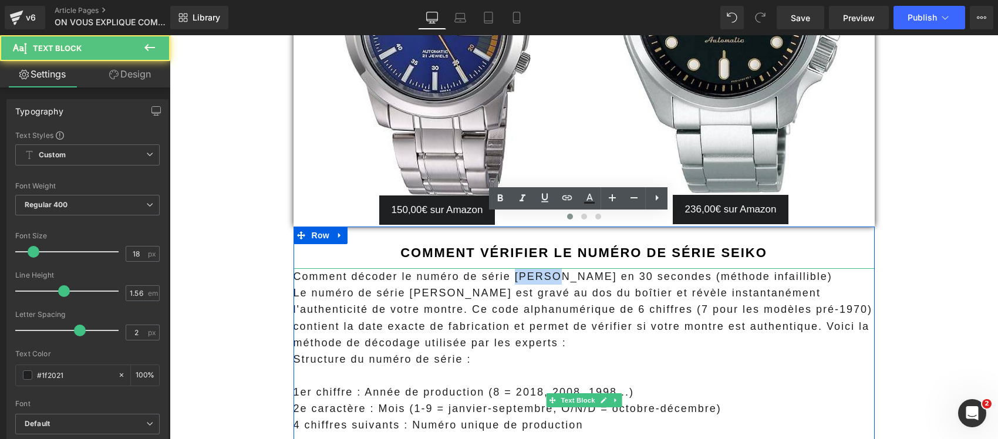
click at [516, 268] on p "Comment décoder le numéro de série [PERSON_NAME] en 30 secondes (méthode infail…" at bounding box center [583, 276] width 581 height 16
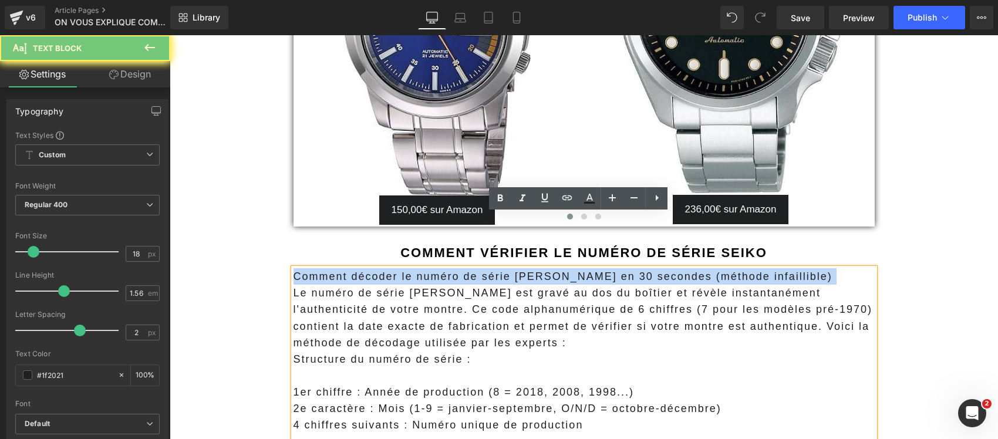
click at [516, 268] on p "Comment décoder le numéro de série [PERSON_NAME] en 30 secondes (méthode infail…" at bounding box center [583, 276] width 581 height 16
copy p "Comment décoder le numéro de série [PERSON_NAME] en 30 secondes (méthode infail…"
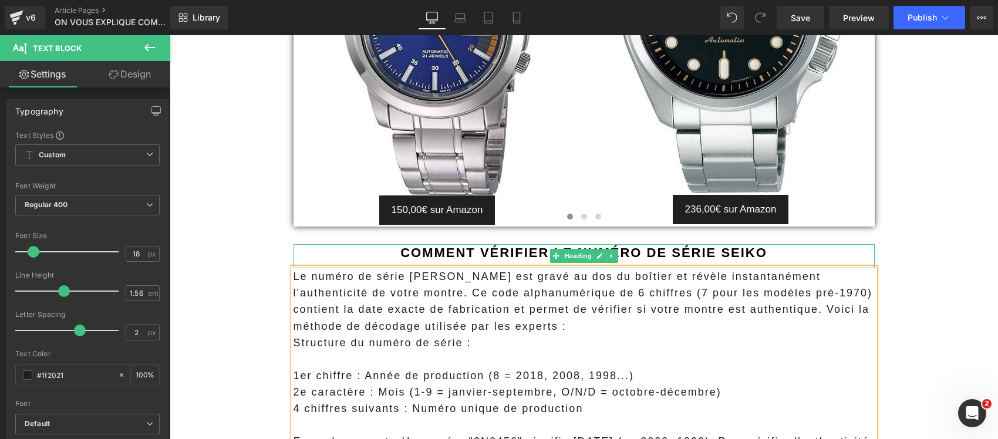
click at [500, 245] on strong "Comment vérifier le numéro de série Seiko" at bounding box center [583, 252] width 367 height 15
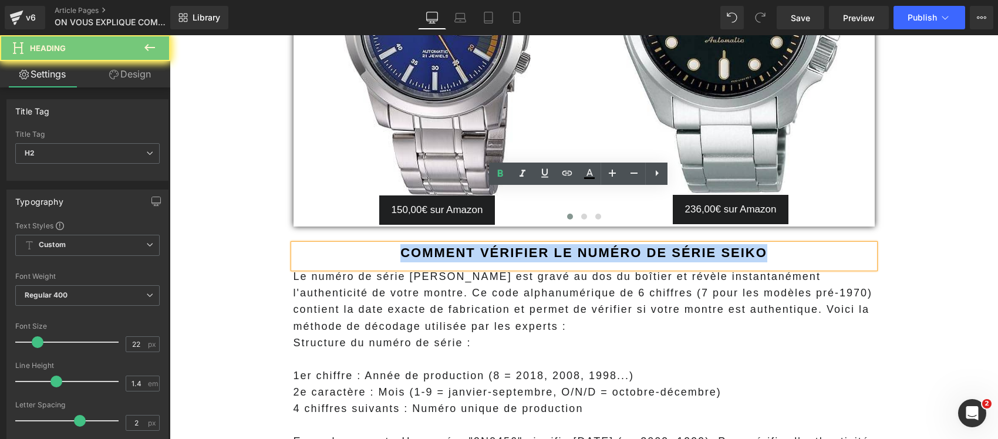
click at [500, 245] on strong "Comment vérifier le numéro de série Seiko" at bounding box center [583, 252] width 367 height 15
paste div
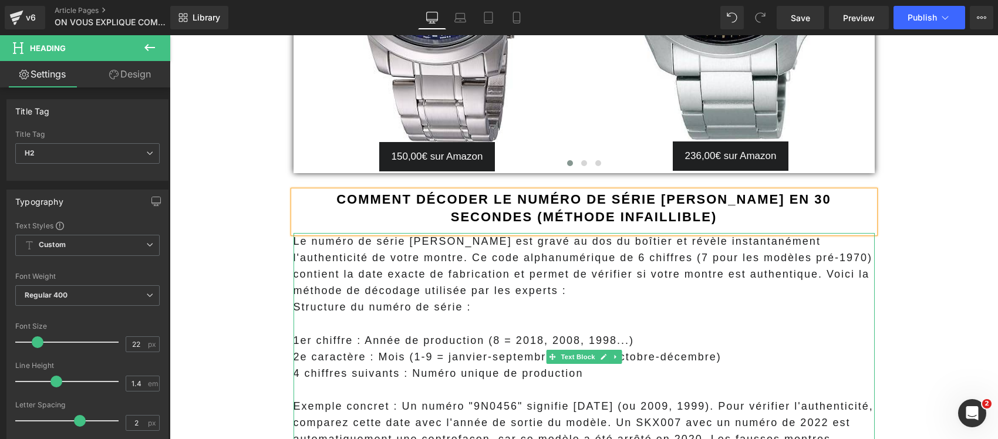
scroll to position [4953, 0]
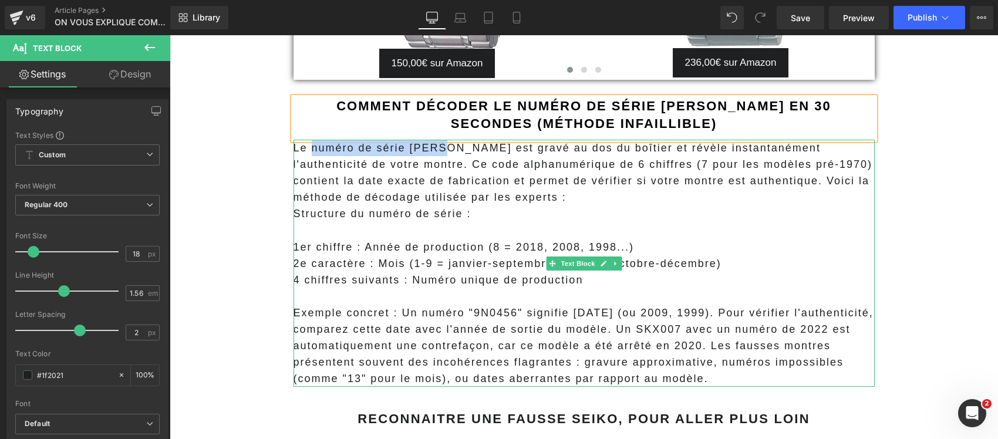
drag, startPoint x: 434, startPoint y: 96, endPoint x: 307, endPoint y: 89, distance: 126.4
click at [307, 142] on span "Le numéro de série [PERSON_NAME] est gravé au dos du boîtier et révèle instanta…" at bounding box center [582, 172] width 579 height 61
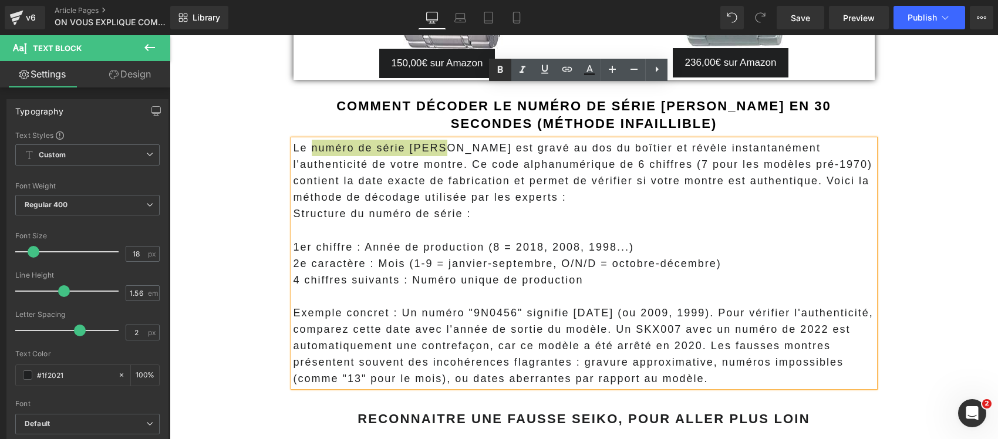
click at [498, 66] on icon at bounding box center [500, 69] width 5 height 7
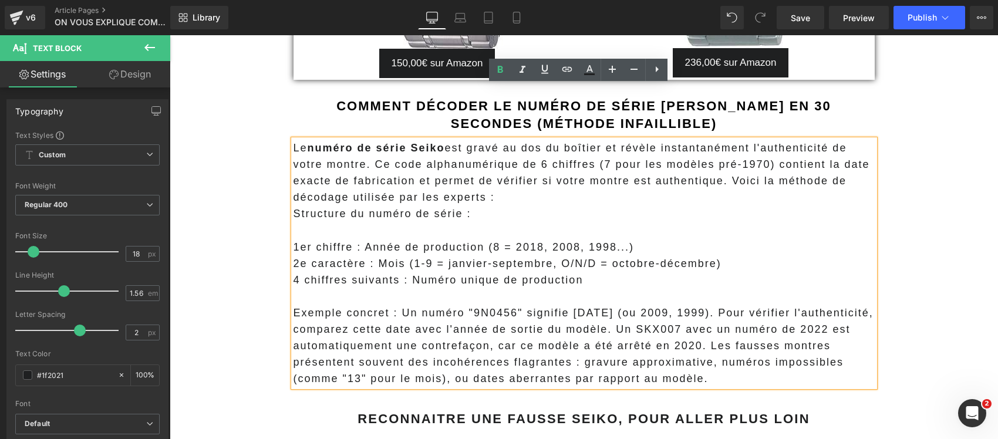
click at [493, 205] on p "Structure du numéro de série :" at bounding box center [583, 213] width 581 height 16
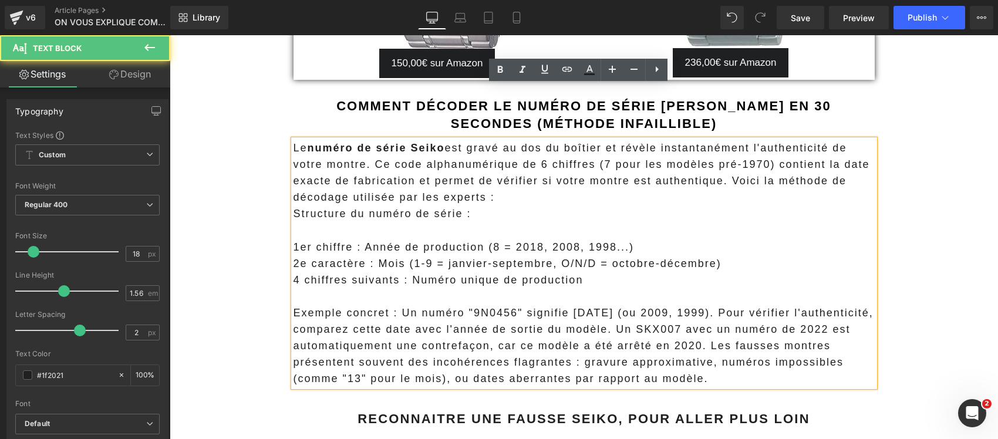
click at [369, 142] on span "Le numéro de série [PERSON_NAME] est gravé au dos du boîtier et révèle instanta…" at bounding box center [581, 172] width 576 height 61
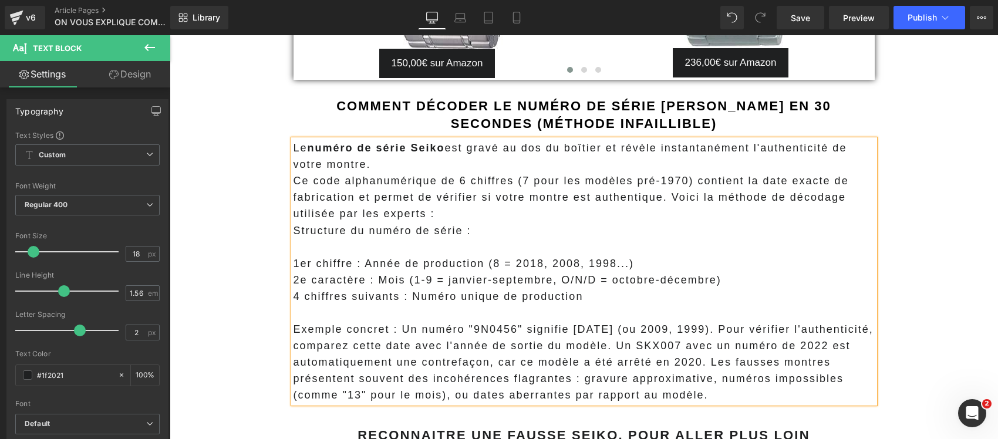
click at [495, 173] on p "Ce code alphanumérique de 6 chiffres (7 pour les modèles pré-1970) contient la …" at bounding box center [583, 197] width 581 height 49
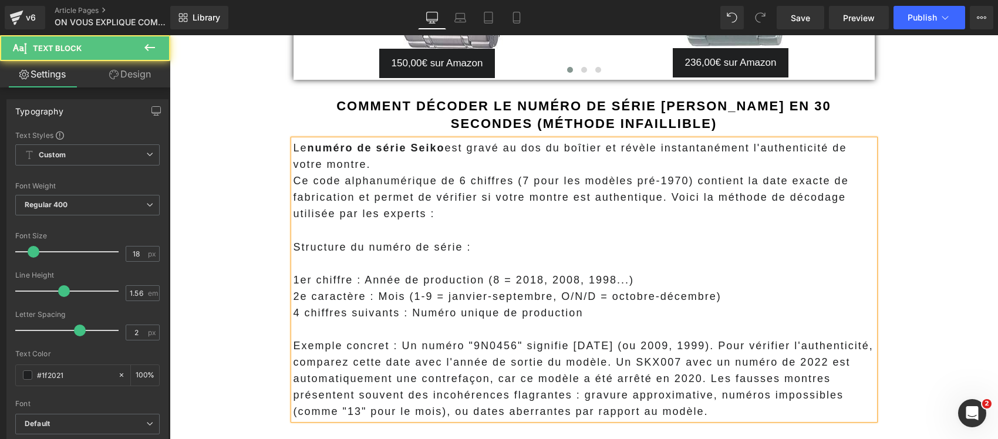
click at [429, 140] on p "Le numéro de série [PERSON_NAME] est gravé au dos du boîtier et révèle instanta…" at bounding box center [583, 156] width 581 height 33
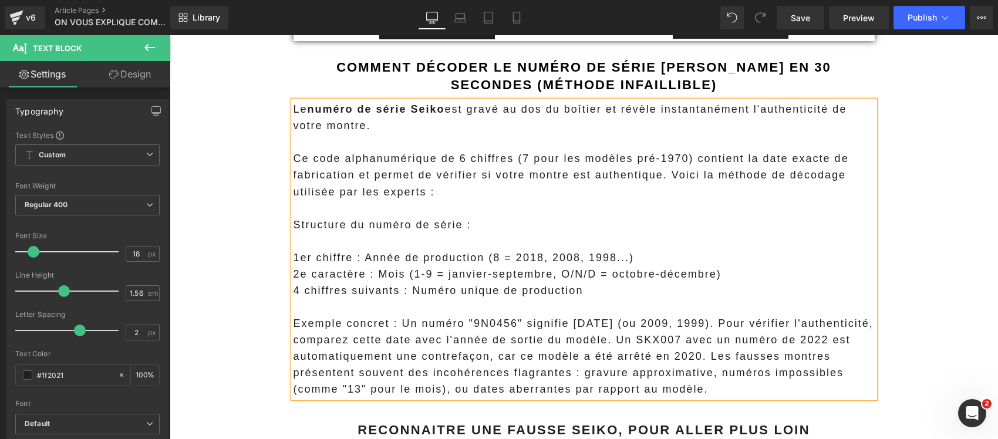
scroll to position [5026, 0]
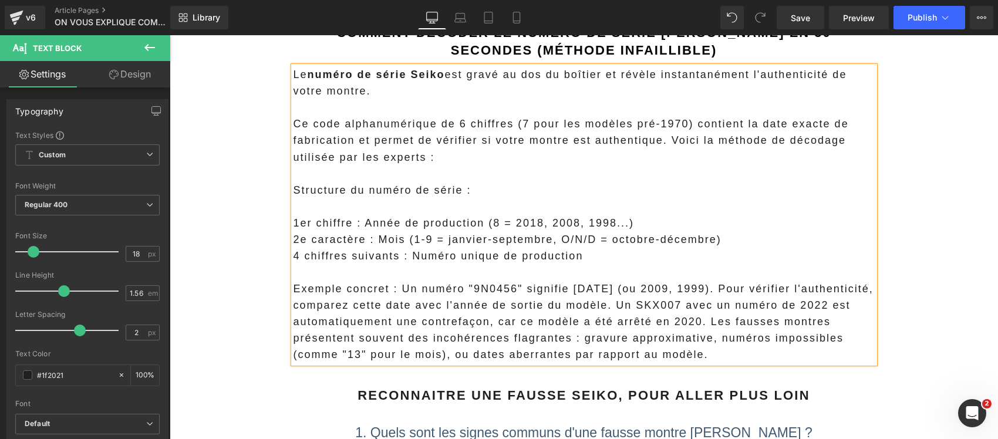
click at [400, 182] on p "Structure du numéro de série :" at bounding box center [583, 190] width 581 height 16
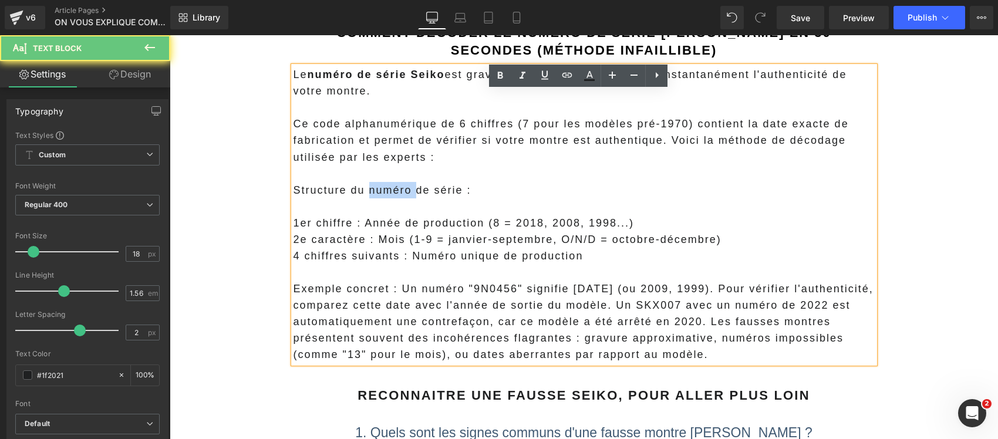
click at [400, 182] on p "Structure du numéro de série :" at bounding box center [583, 190] width 581 height 16
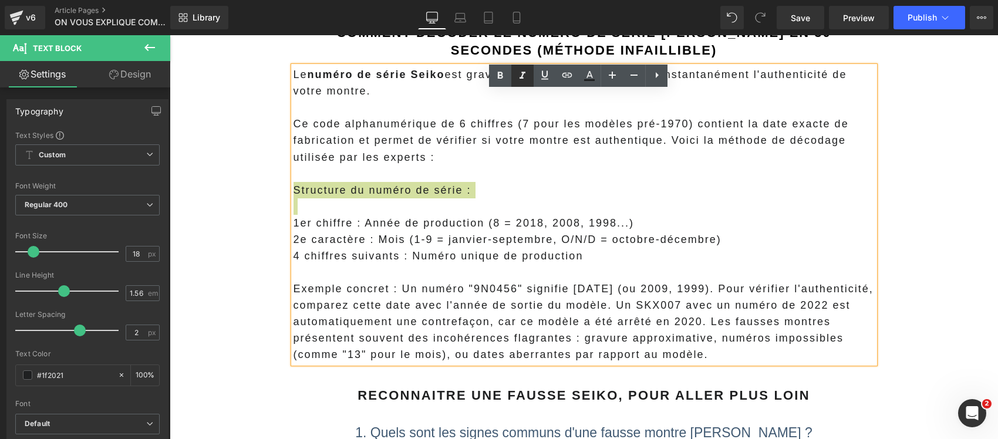
click at [528, 70] on icon at bounding box center [522, 76] width 14 height 14
click at [543, 78] on icon at bounding box center [544, 75] width 14 height 14
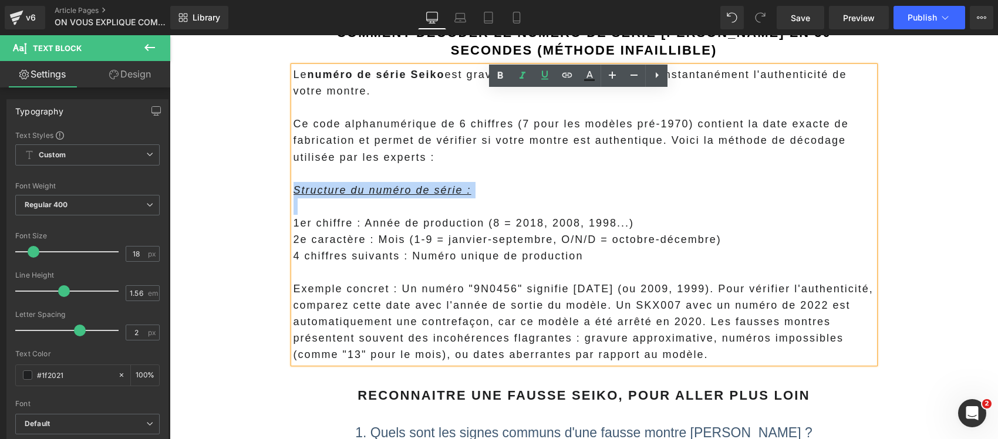
click at [553, 165] on p at bounding box center [583, 173] width 581 height 16
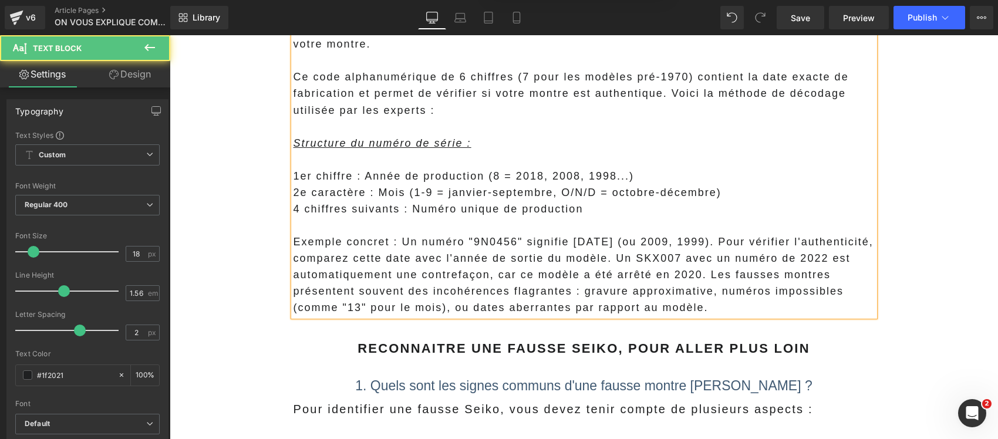
scroll to position [5100, 0]
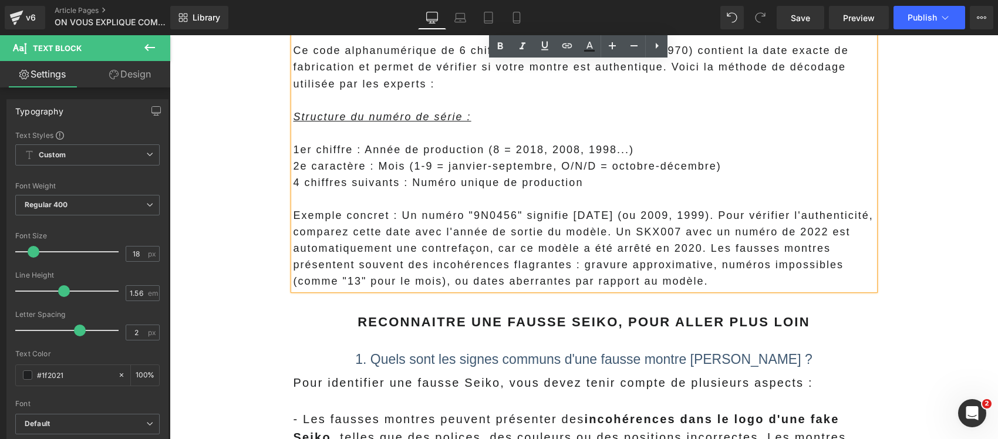
click at [756, 207] on p "Exemple concret : Un numéro "9N0456" signifie [DATE] (ou 2009, 1999). Pour véri…" at bounding box center [583, 248] width 581 height 82
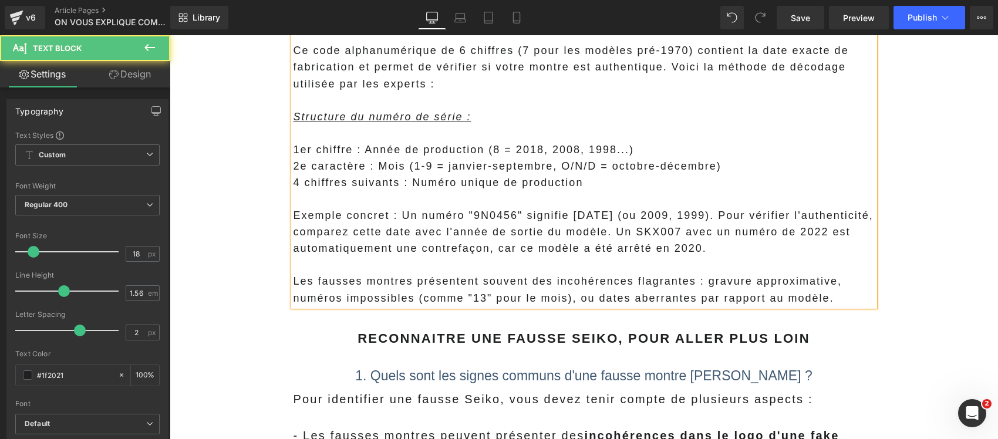
click at [691, 207] on p "Exemple concret : Un numéro "9N0456" signifie [DATE] (ou 2009, 1999). Pour véri…" at bounding box center [583, 231] width 581 height 49
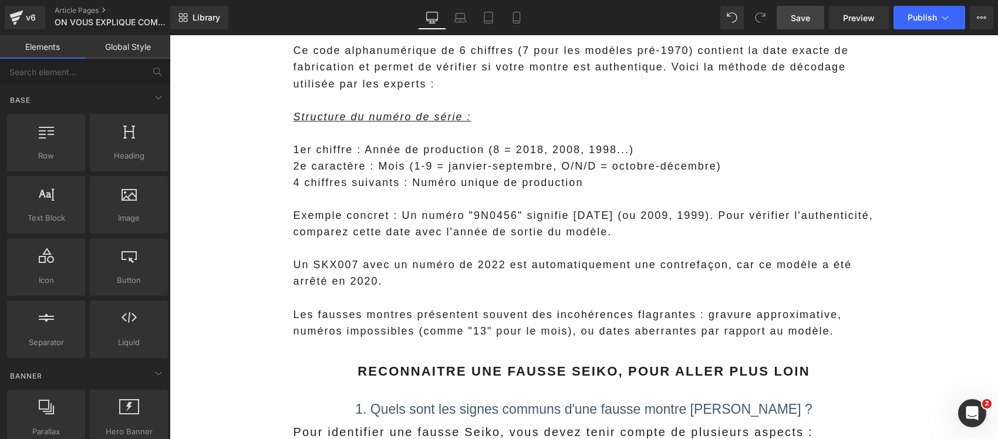
click at [808, 15] on span "Save" at bounding box center [799, 18] width 19 height 12
click at [807, 19] on span "Save" at bounding box center [799, 18] width 19 height 12
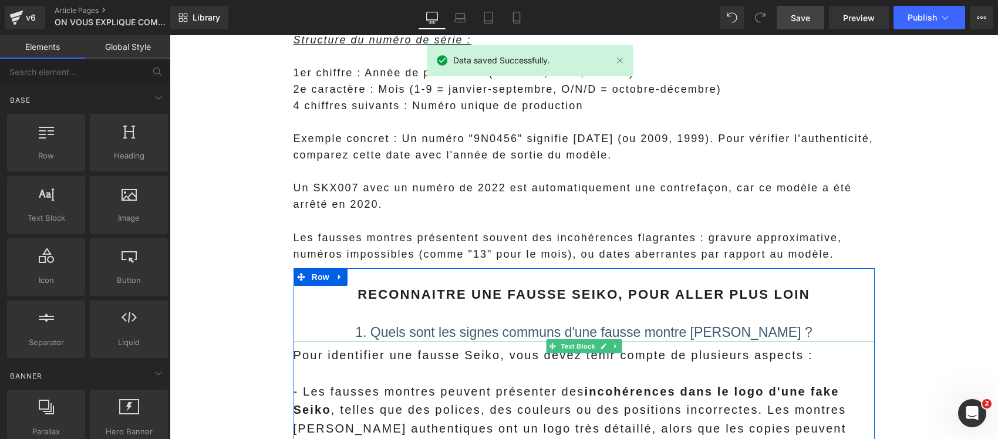
scroll to position [5173, 0]
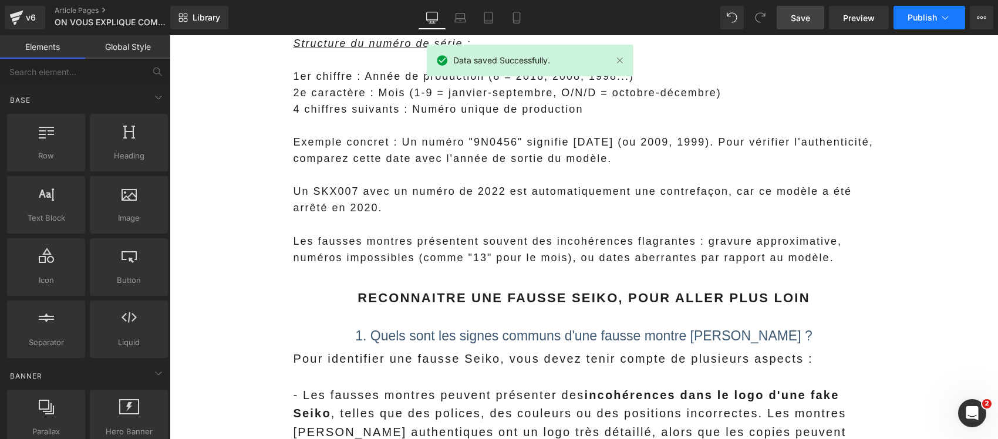
click at [914, 23] on button "Publish" at bounding box center [929, 17] width 72 height 23
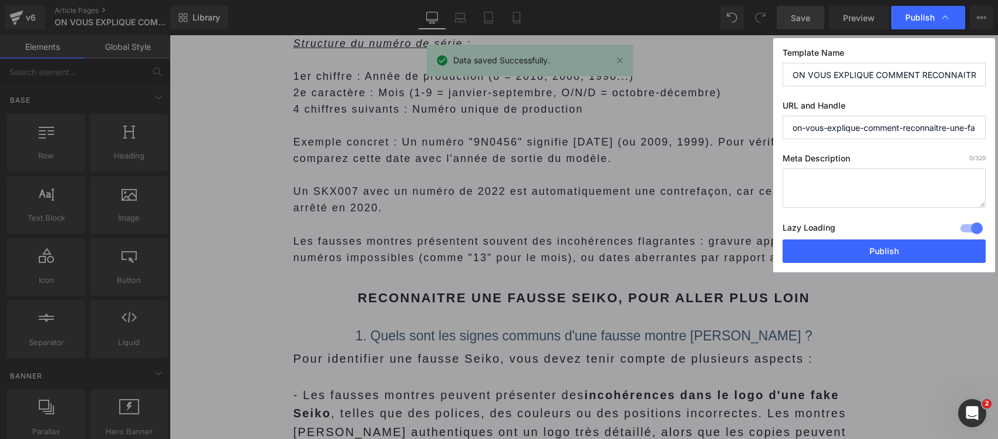
click at [824, 188] on textarea at bounding box center [883, 187] width 203 height 39
paste textarea "FAUSSE MONTRE SEIKO : ILS ONT TOUS FAIT LE TEST DU NUMÉRO DE SÉRIE... ET ONT EU…"
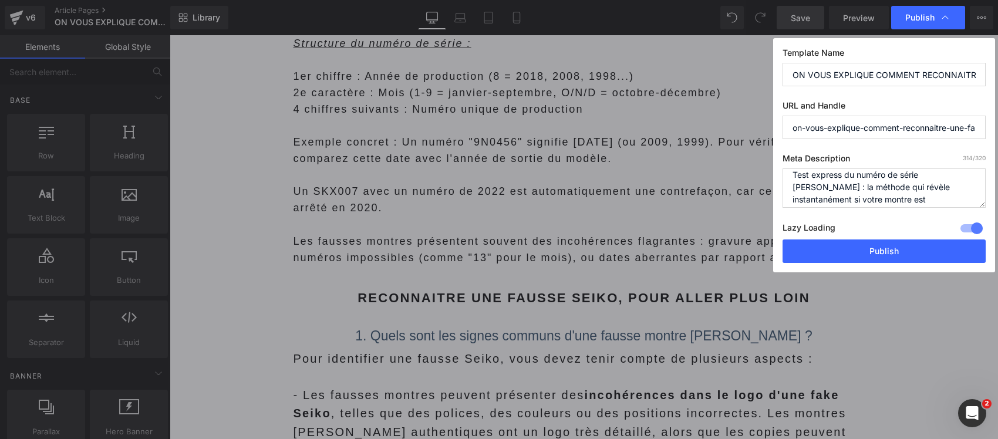
scroll to position [0, 0]
drag, startPoint x: 960, startPoint y: 200, endPoint x: 766, endPoint y: 169, distance: 196.6
click at [766, 169] on div "Publish Template Name ON VOUS EXPLIQUE COMMENT RECONNAITRE UNE FAUSSE MONTRE SE…" at bounding box center [499, 219] width 998 height 439
type textarea "Meta Description : Test express du numéro de série Seiko : la méthode qui révèl…"
click at [831, 69] on input "ON VOUS EXPLIQUE COMMENT RECONNAITRE UNE FAUSSE MONTRE [PERSON_NAME]" at bounding box center [883, 74] width 203 height 23
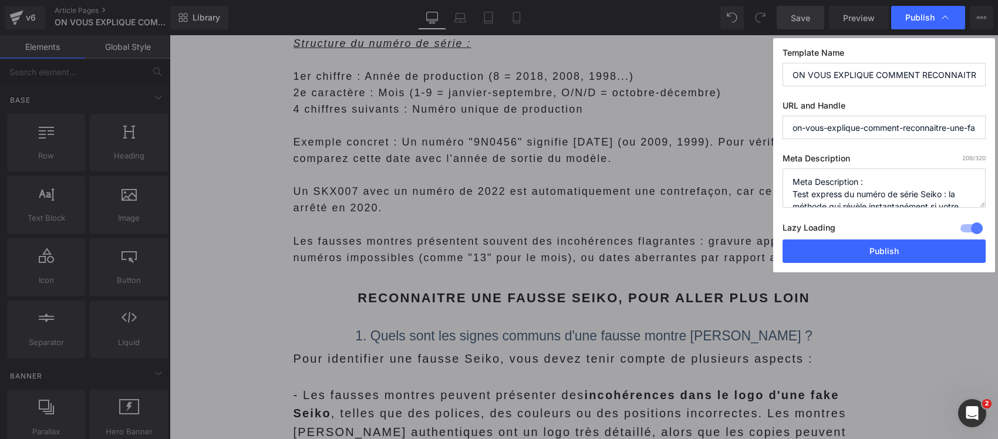
click at [831, 69] on input "ON VOUS EXPLIQUE COMMENT RECONNAITRE UNE FAUSSE MONTRE [PERSON_NAME]" at bounding box center [883, 74] width 203 height 23
paste input "FAUSSE MONTRE SEIKO : ILS ONT TOUS FAIT LE TEST DU NUMÉRO DE SÉRIE... ET ONT EU…"
type input "FAUSSE MONTRE SEIKO : ILS ONT TOUS FAIT LE TEST DU NUMÉRO DE SÉRIE... ET ONT EU…"
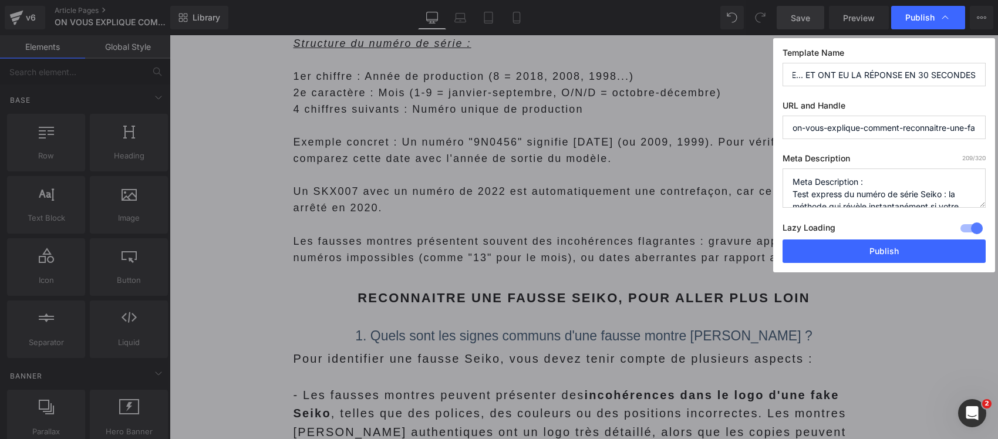
scroll to position [0, 0]
drag, startPoint x: 880, startPoint y: 192, endPoint x: 748, endPoint y: 178, distance: 132.8
click at [748, 178] on div "Publish Template Name [PERSON_NAME] MONTRE SEIKO : ILS ONT TOUS FAIT LE TEST DU…" at bounding box center [499, 219] width 998 height 439
click at [787, 194] on textarea "Test express du numéro de série [PERSON_NAME] : la méthode qui révèle instantan…" at bounding box center [883, 187] width 203 height 39
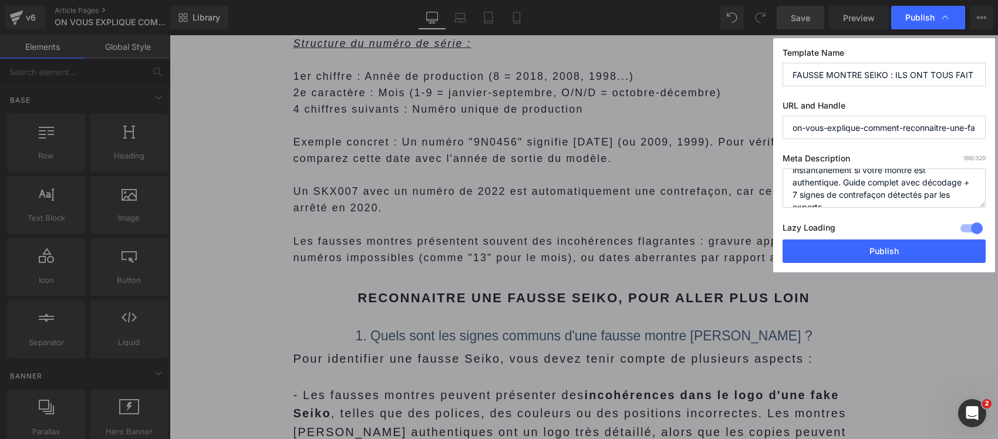
click at [846, 180] on textarea "Test express du numéro de série [PERSON_NAME] : la méthode qui révèle instantan…" at bounding box center [883, 187] width 203 height 39
type textarea "Test express du numéro de série [PERSON_NAME] : la méthode qui révèle instantan…"
click at [885, 246] on button "Publish" at bounding box center [883, 250] width 203 height 23
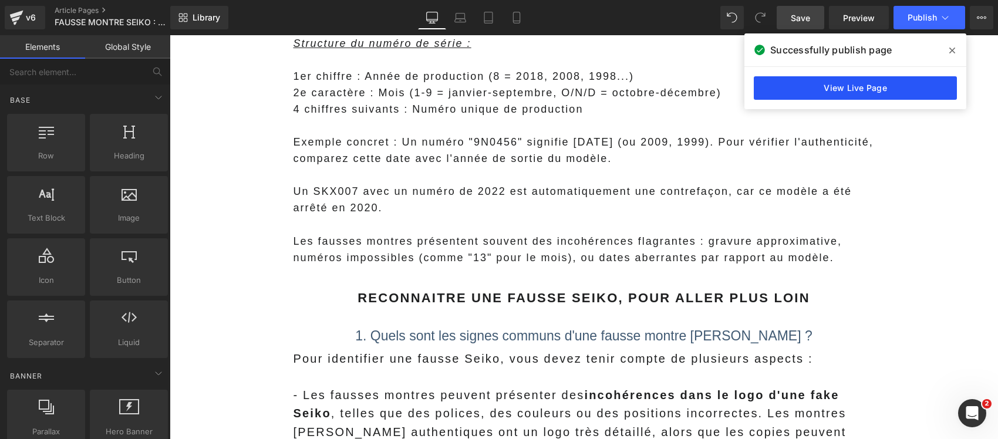
click at [857, 92] on link "View Live Page" at bounding box center [854, 87] width 203 height 23
